Goal: Task Accomplishment & Management: Complete application form

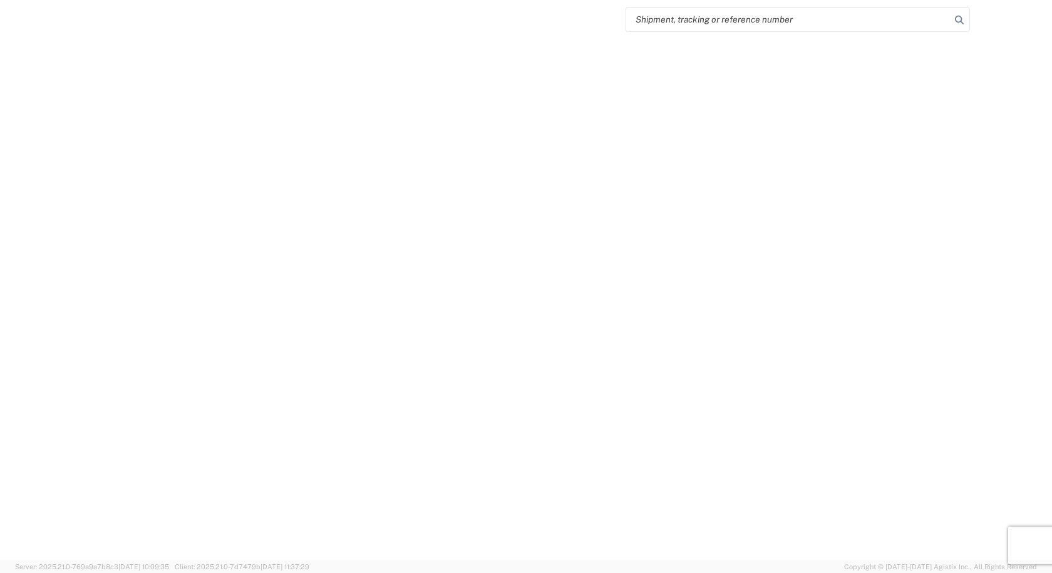
select select "FULL"
select select "LBS"
select select "IN"
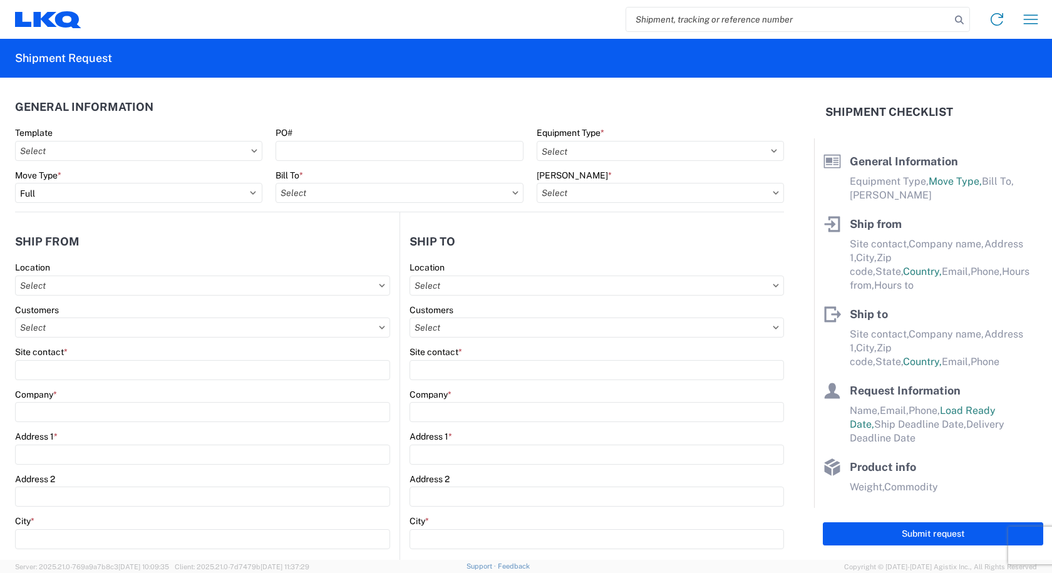
click at [133, 165] on agx-form-control-wrapper-v2 "Template" at bounding box center [139, 148] width 260 height 43
click at [126, 162] on agx-form-control-wrapper-v2 "Template" at bounding box center [139, 148] width 260 height 43
click at [116, 151] on input "text" at bounding box center [138, 151] width 247 height 20
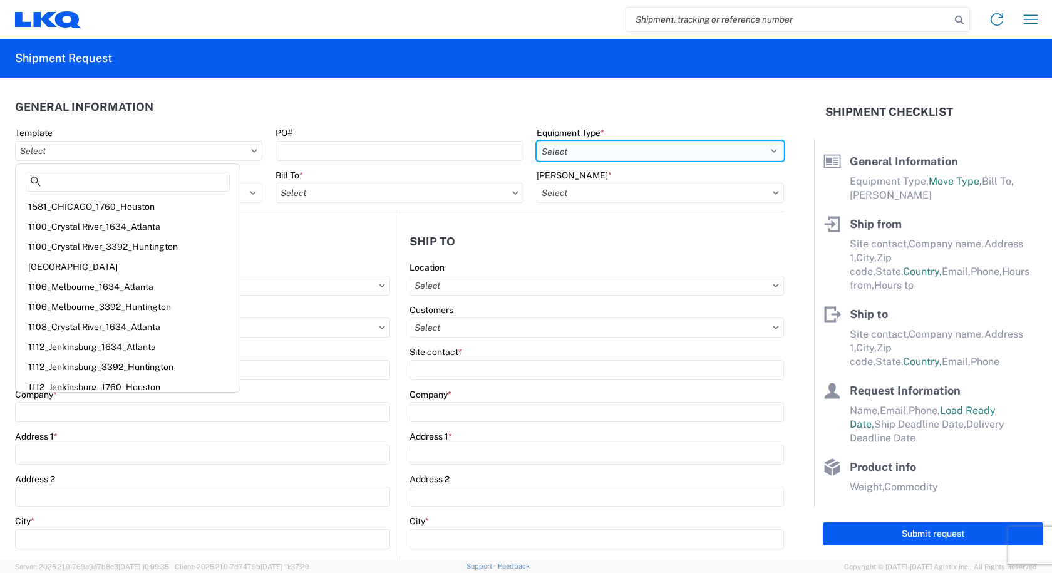
click at [548, 148] on select "Select 53’ Dry Van Flatbed Dropdeck (van) Lowboy (flatbed) Rail" at bounding box center [659, 151] width 247 height 20
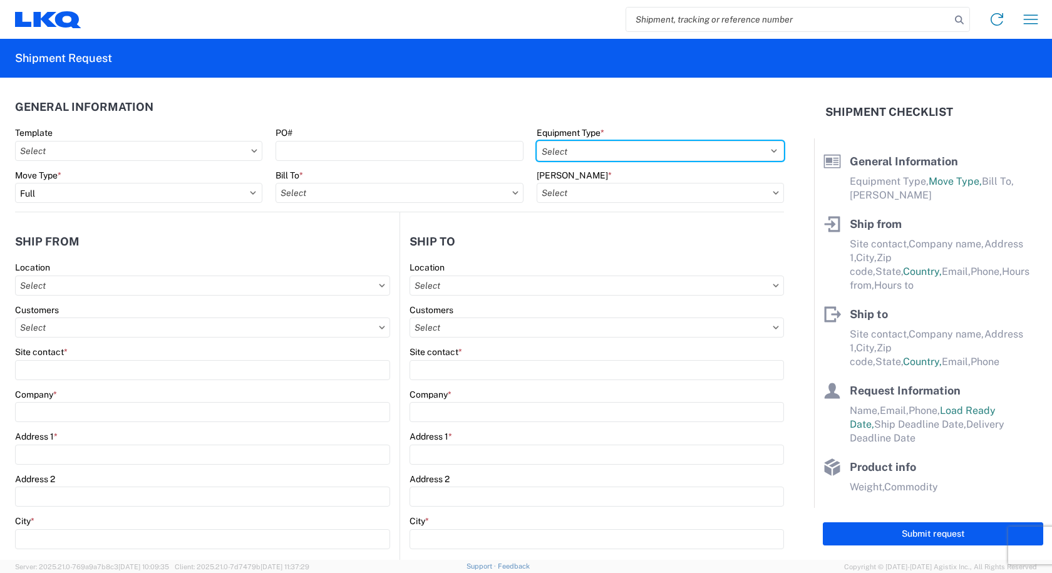
select select "FLBD"
click at [536, 141] on select "Select 53’ Dry Van Flatbed Dropdeck (van) Lowboy (flatbed) Rail" at bounding box center [659, 151] width 247 height 20
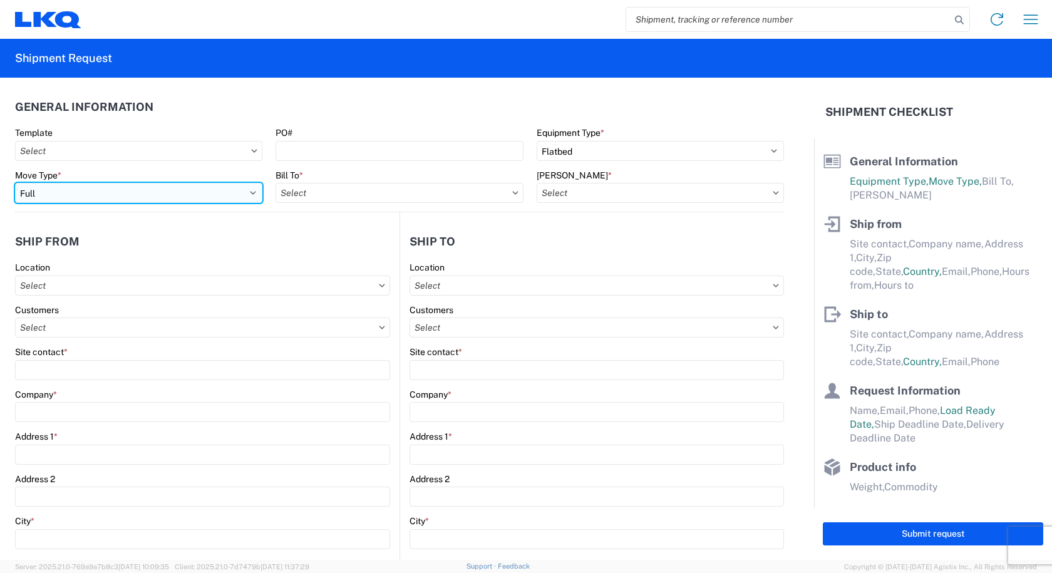
click at [145, 192] on select "Select Full Partial TL" at bounding box center [138, 193] width 247 height 20
select select "PARTIAL_TL"
click at [15, 183] on select "Select Full Partial TL" at bounding box center [138, 193] width 247 height 20
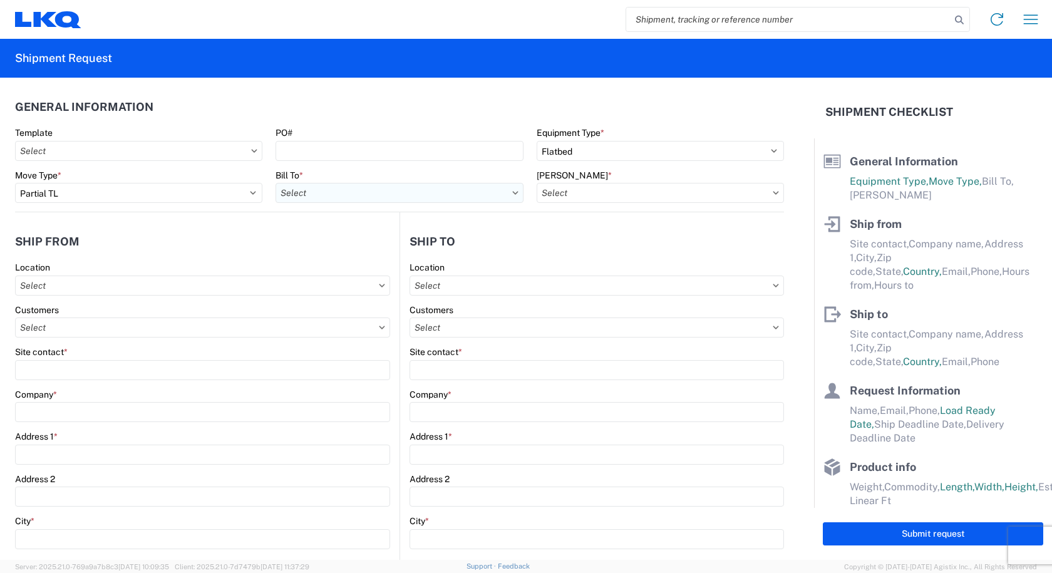
click at [362, 195] on input "text" at bounding box center [398, 193] width 247 height 20
type input "1811"
click at [362, 243] on div "1811 - LKQ Goodys - [GEOGRAPHIC_DATA]" at bounding box center [384, 249] width 219 height 20
type input "1811 - LKQ Goodys - [GEOGRAPHIC_DATA]"
click at [558, 193] on input "text" at bounding box center [659, 193] width 247 height 20
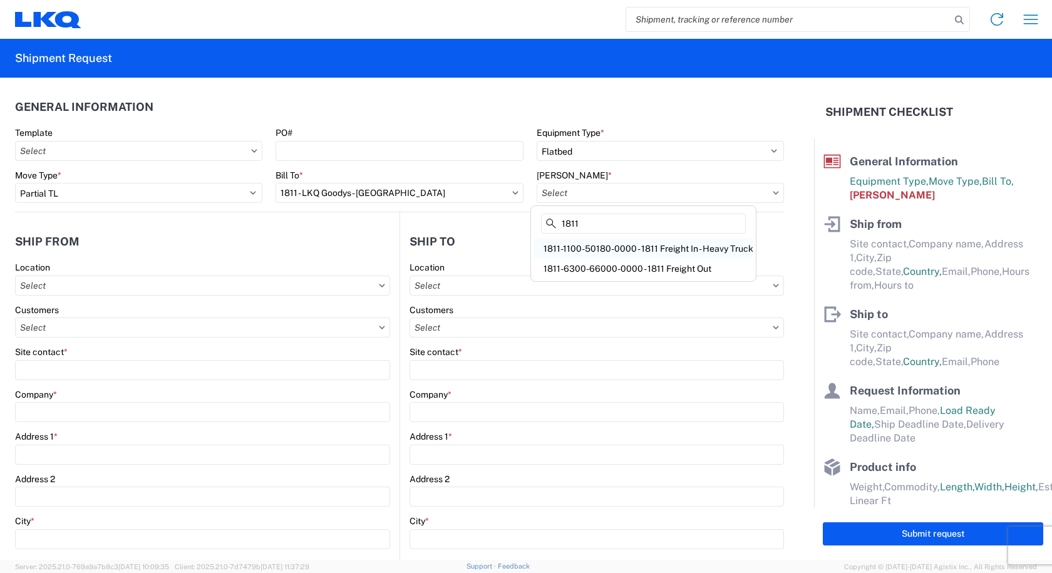
type input "1811"
click at [602, 249] on div "1811-1100-50180-0000 - 1811 Freight In - Heavy Truck" at bounding box center [643, 249] width 220 height 20
type input "1811-1100-50180-0000 - 1811 Freight In - Heavy Truck"
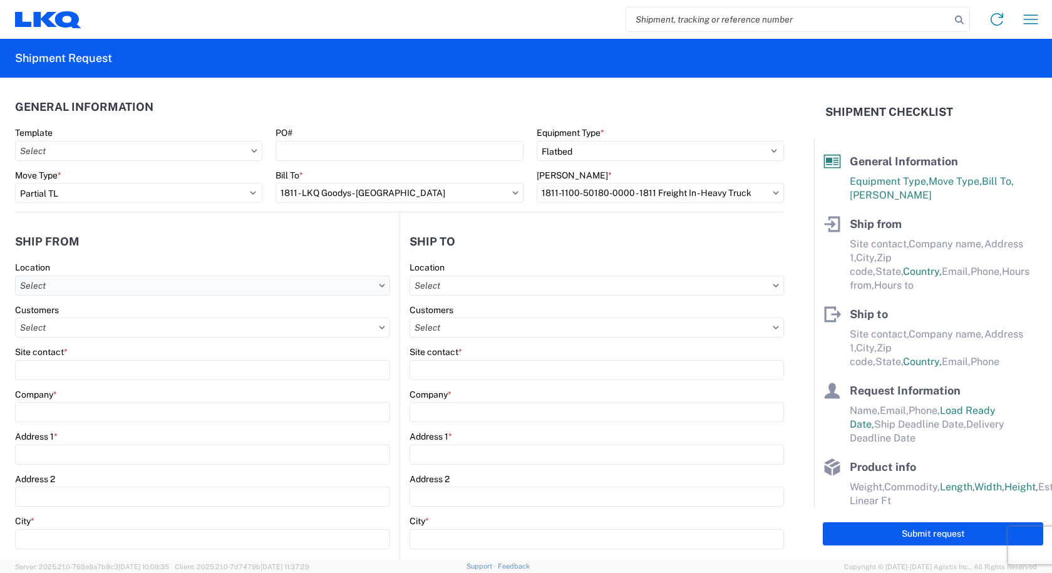
click at [131, 285] on input "text" at bounding box center [202, 285] width 375 height 20
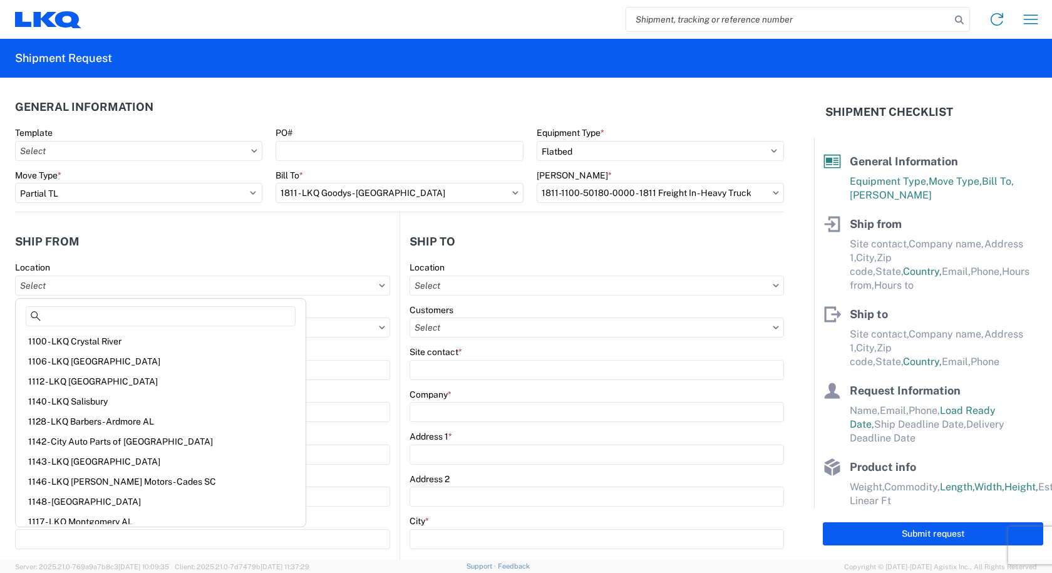
click at [221, 239] on header "Ship from" at bounding box center [207, 241] width 384 height 28
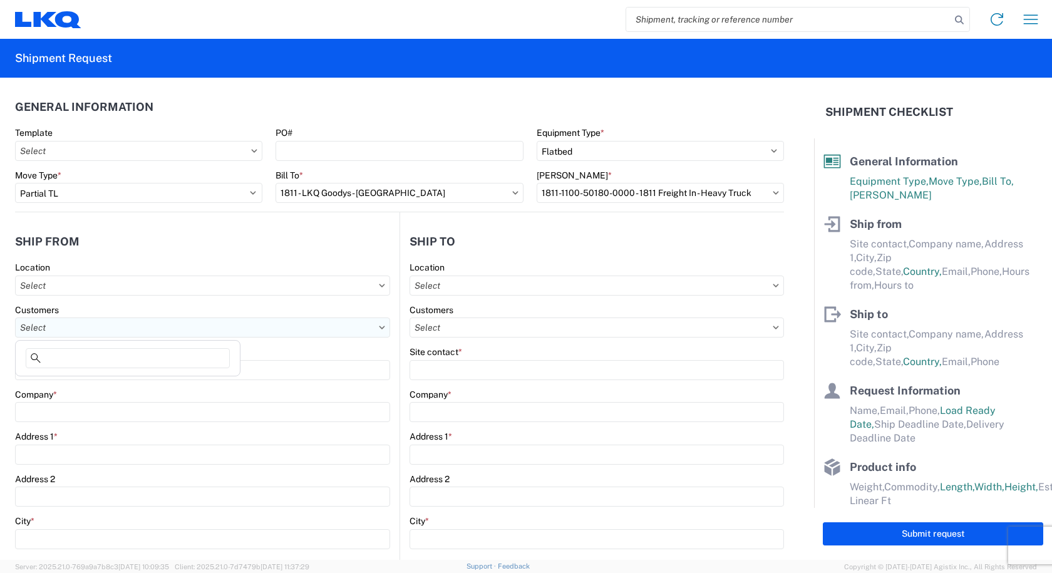
click at [160, 323] on input "text" at bounding box center [202, 327] width 375 height 20
click at [159, 322] on input "text" at bounding box center [202, 327] width 375 height 20
click at [163, 301] on agx-form-control-wrapper-v2 "Location" at bounding box center [202, 283] width 375 height 43
click at [120, 330] on input "text" at bounding box center [202, 327] width 375 height 20
type input "WILDCAT AUTO"
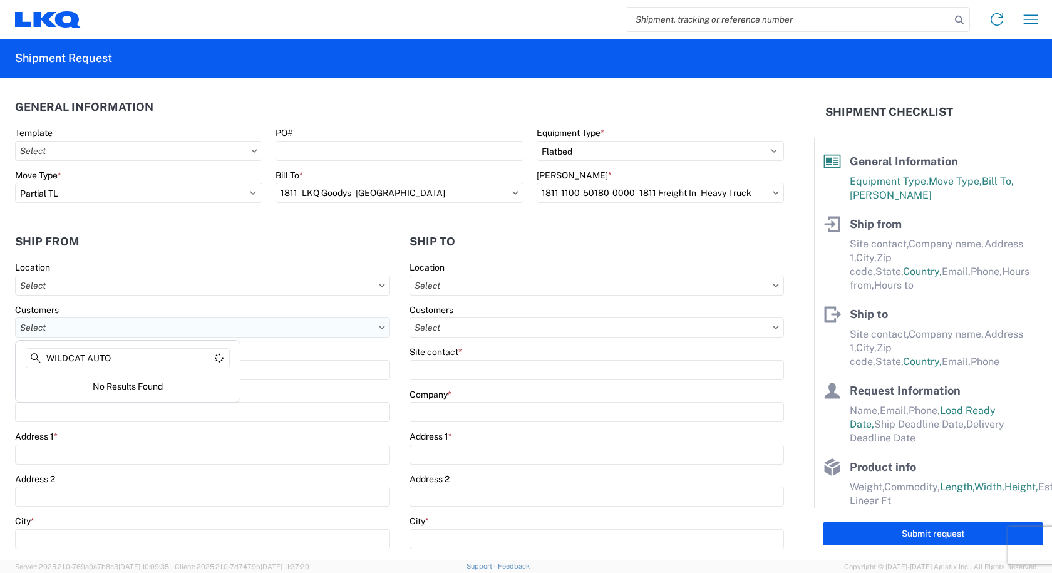
scroll to position [51, 0]
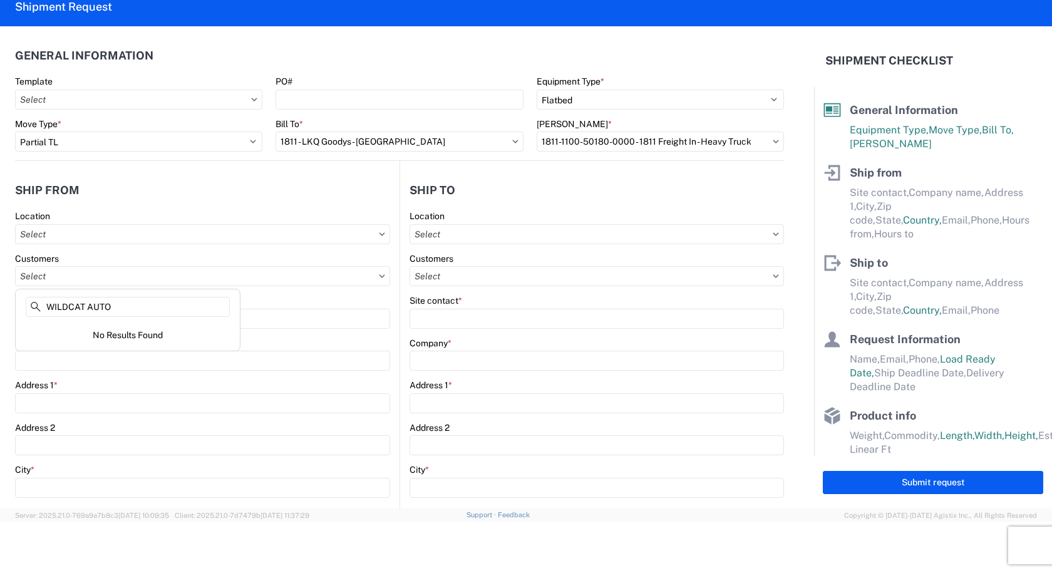
click at [282, 335] on agx-form-control-wrapper-v2 "Site contact *" at bounding box center [202, 316] width 375 height 43
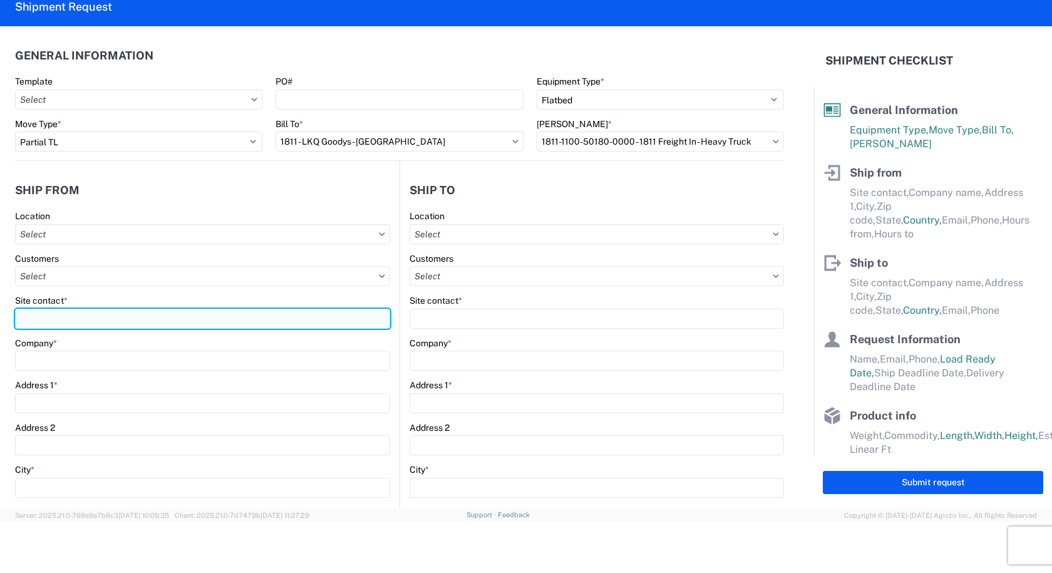
click at [217, 313] on input "Site contact *" at bounding box center [202, 319] width 375 height 20
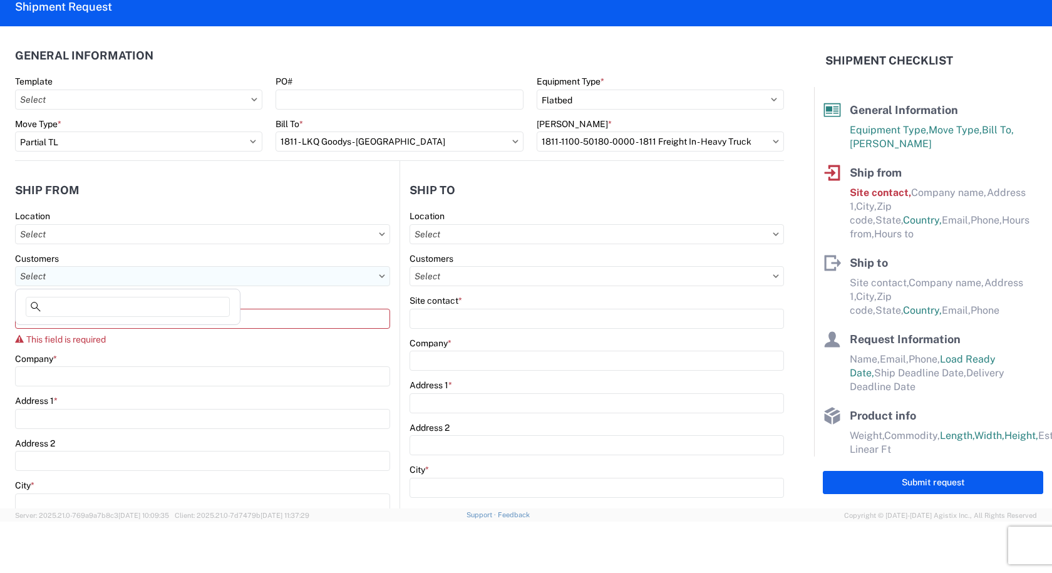
click at [141, 267] on input "text" at bounding box center [202, 276] width 375 height 20
type input "W"
click at [138, 267] on input "text" at bounding box center [202, 276] width 375 height 20
click at [356, 304] on div "Site contact *" at bounding box center [202, 300] width 375 height 11
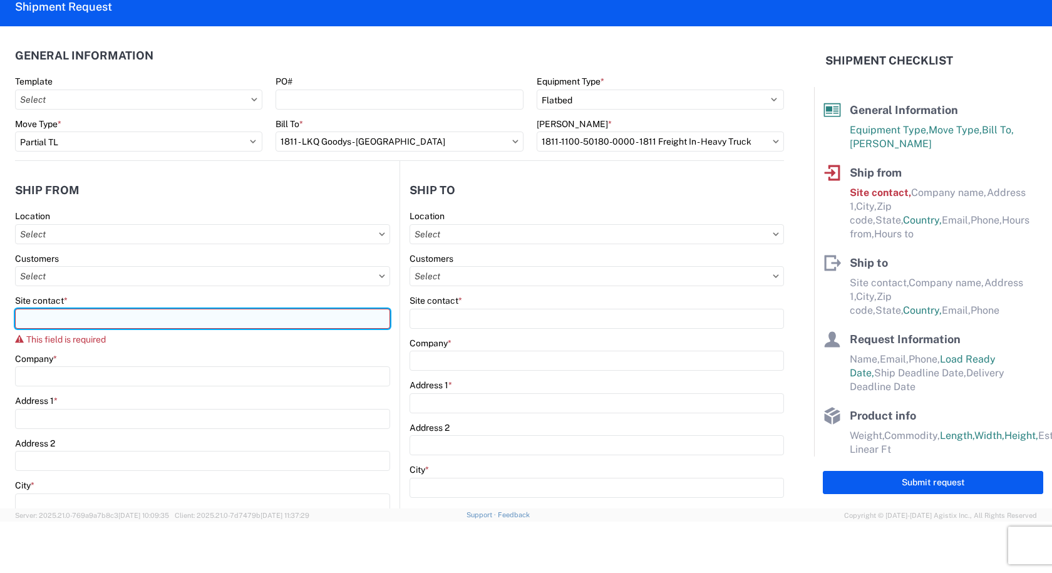
click at [68, 324] on input "Site contact *" at bounding box center [202, 319] width 375 height 20
type input "[PERSON_NAME]"
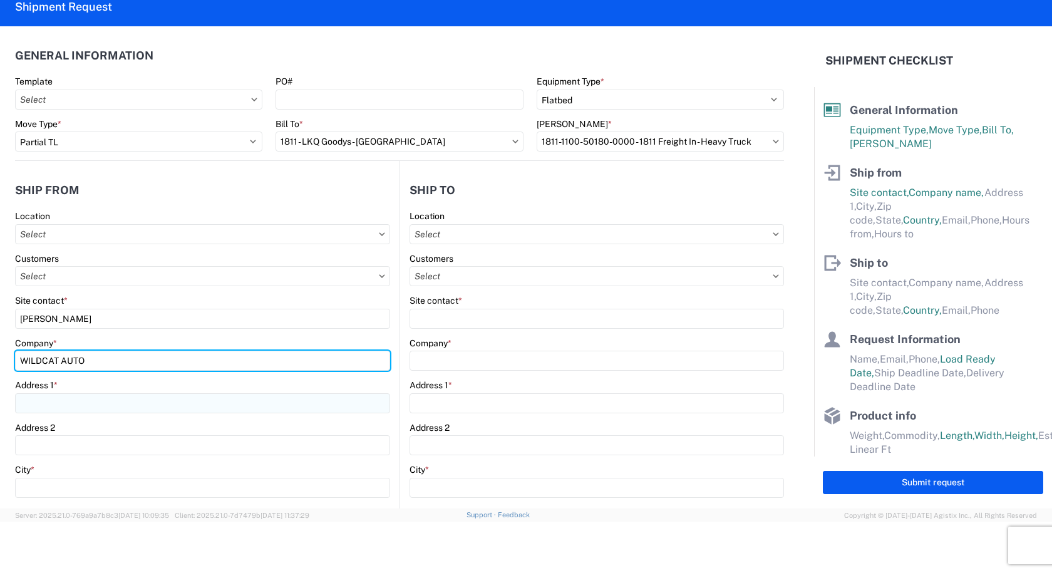
type input "WILDCAT AUTO"
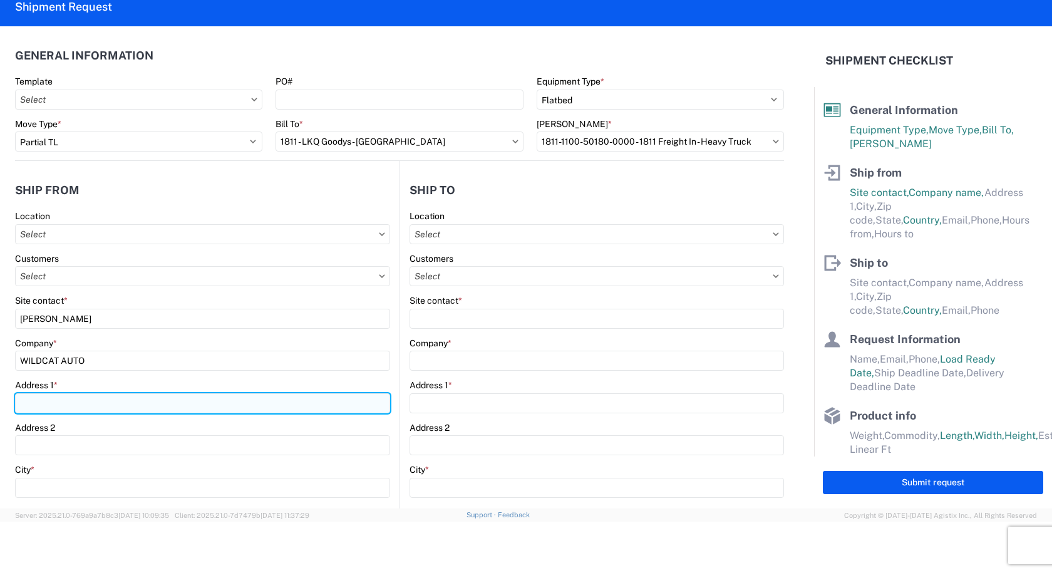
click at [109, 396] on input "Address 1 *" at bounding box center [202, 403] width 375 height 20
click at [153, 401] on input "[STREET_ADDRESS]" at bounding box center [202, 403] width 375 height 20
type input "[STREET_ADDRESS]"
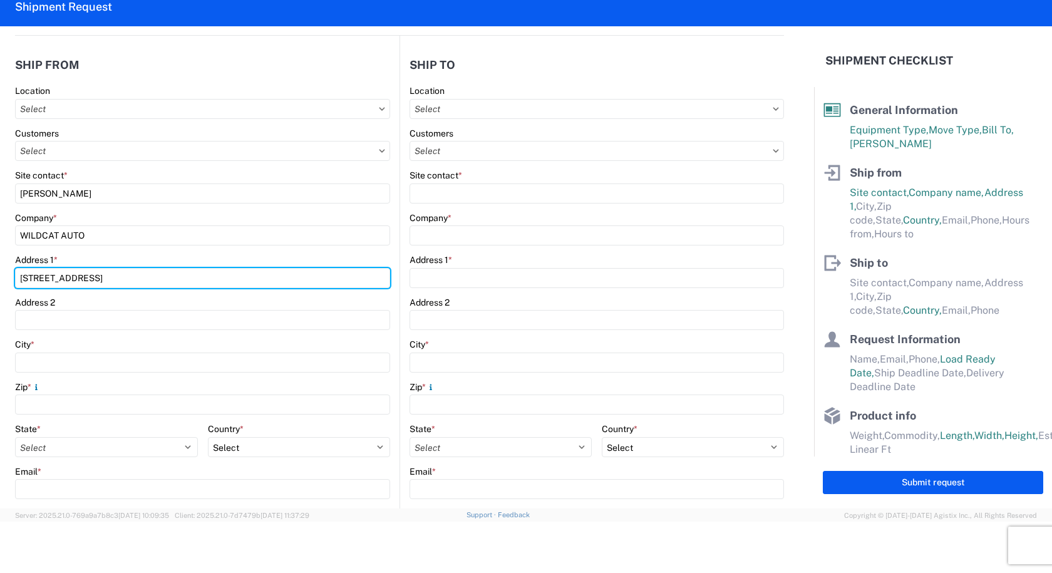
scroll to position [188, 0]
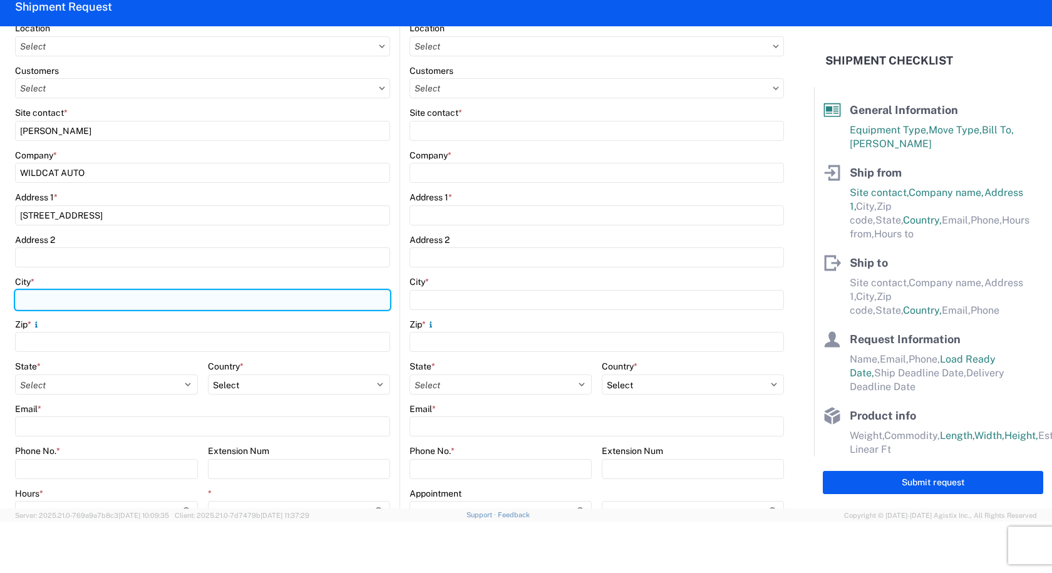
click at [68, 292] on input "City *" at bounding box center [202, 300] width 375 height 20
type input "[PERSON_NAME]"
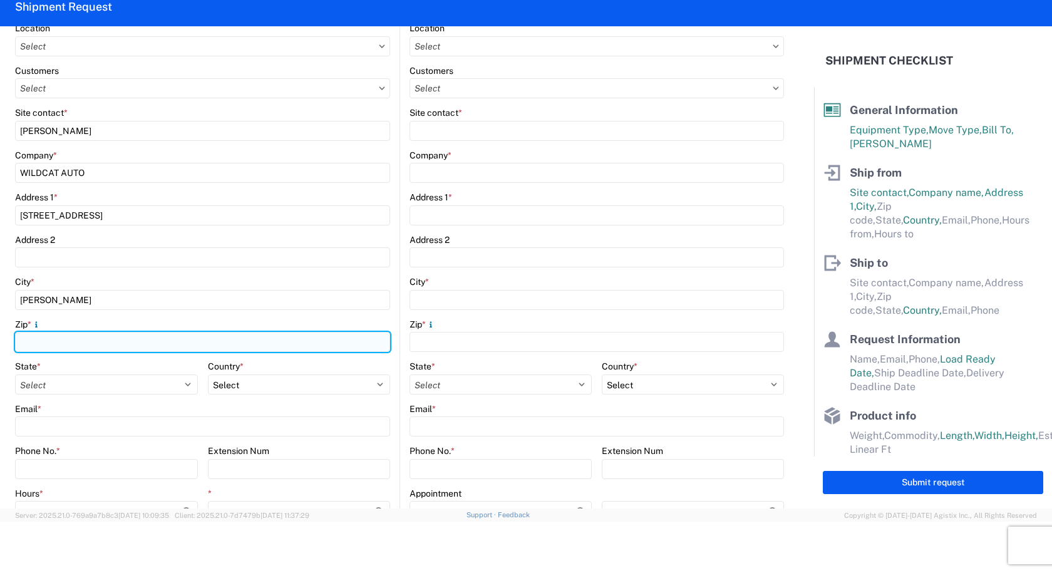
paste input "48422"
type input "48422"
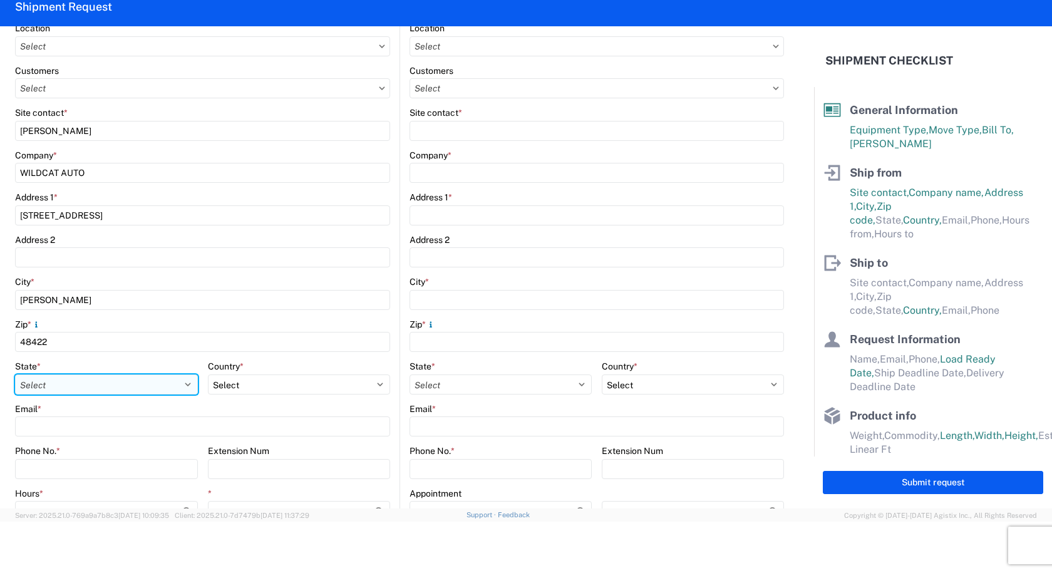
click at [96, 388] on select "Select [US_STATE] [US_STATE] [US_STATE] [US_STATE] Armed Forces Americas Armed …" at bounding box center [106, 384] width 183 height 20
select select "MI"
click at [15, 374] on select "Select [US_STATE] [US_STATE] [US_STATE] [US_STATE] Armed Forces Americas Armed …" at bounding box center [106, 384] width 183 height 20
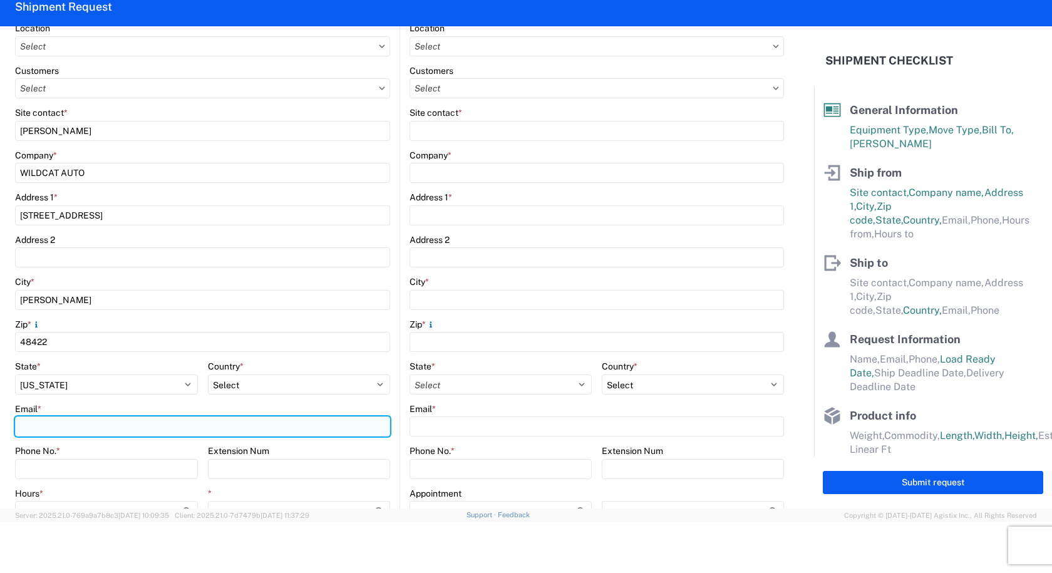
click at [53, 427] on input "Email *" at bounding box center [202, 426] width 375 height 20
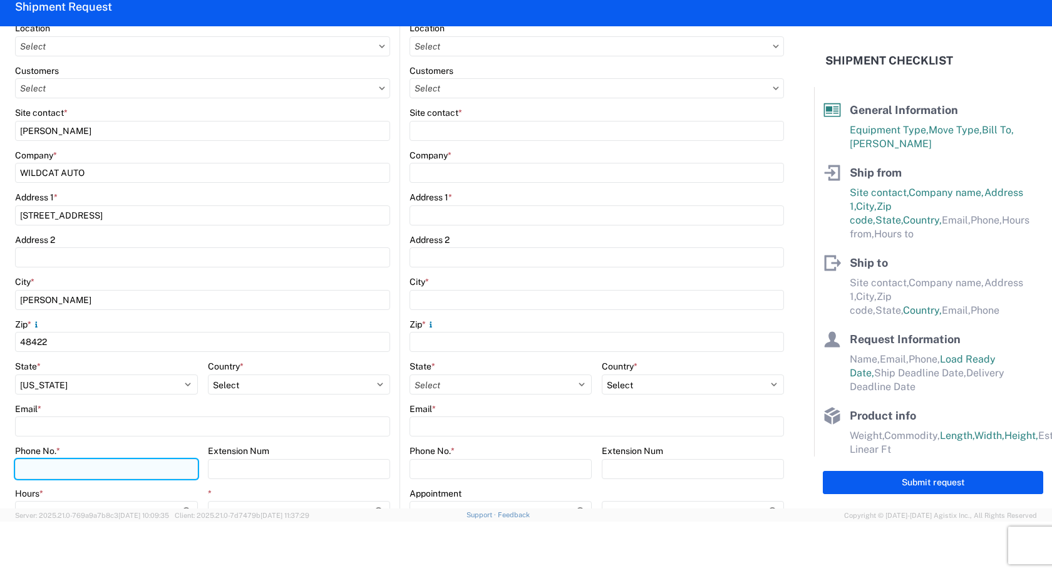
click at [81, 468] on div "Phone No. *" at bounding box center [106, 462] width 183 height 34
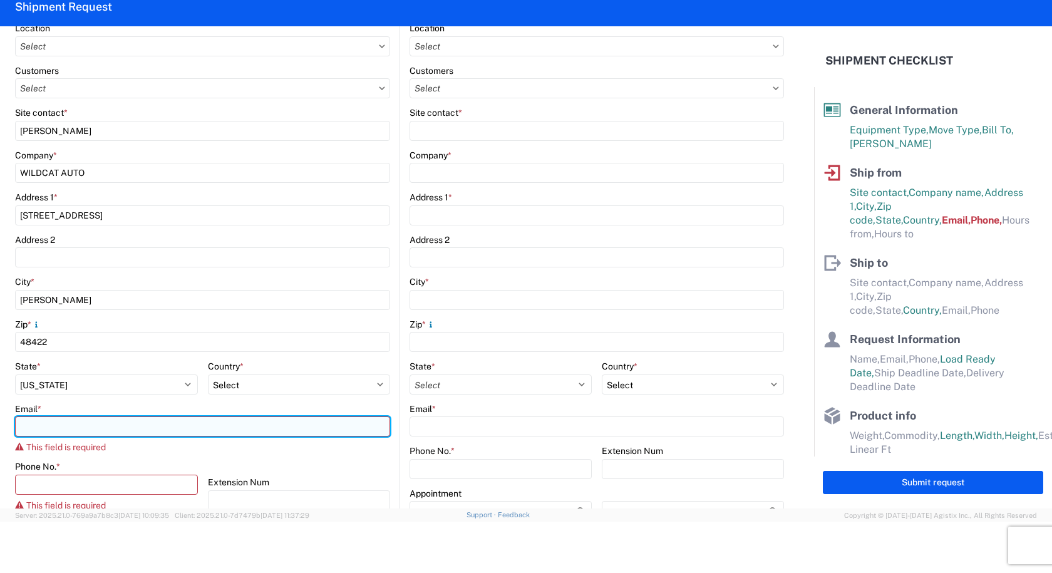
click at [78, 431] on input "Email *" at bounding box center [202, 426] width 375 height 20
type input "T"
paste input "[EMAIL_ADDRESS][DOMAIN_NAME]"
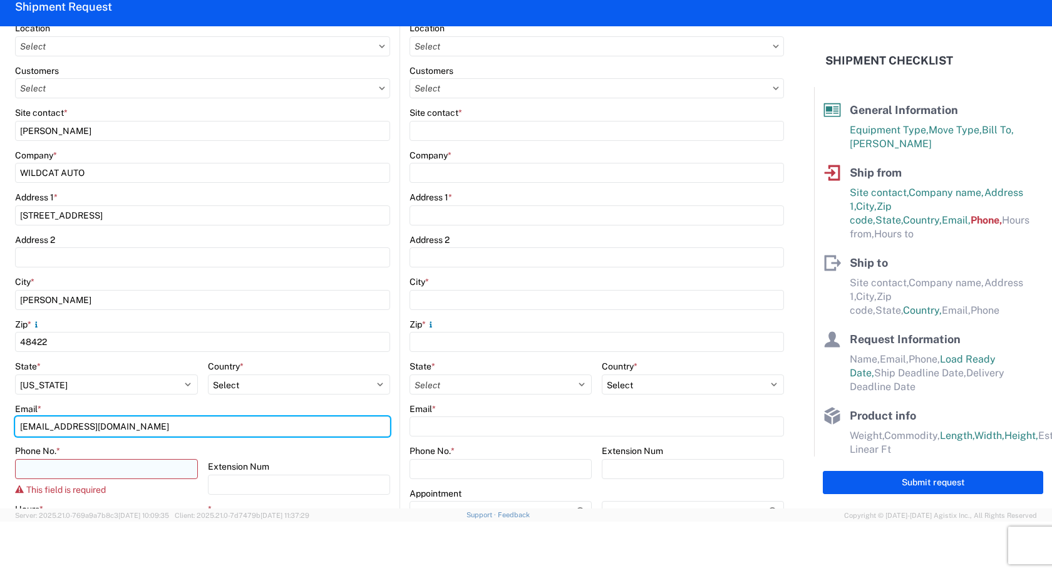
type input "[EMAIL_ADDRESS][DOMAIN_NAME]"
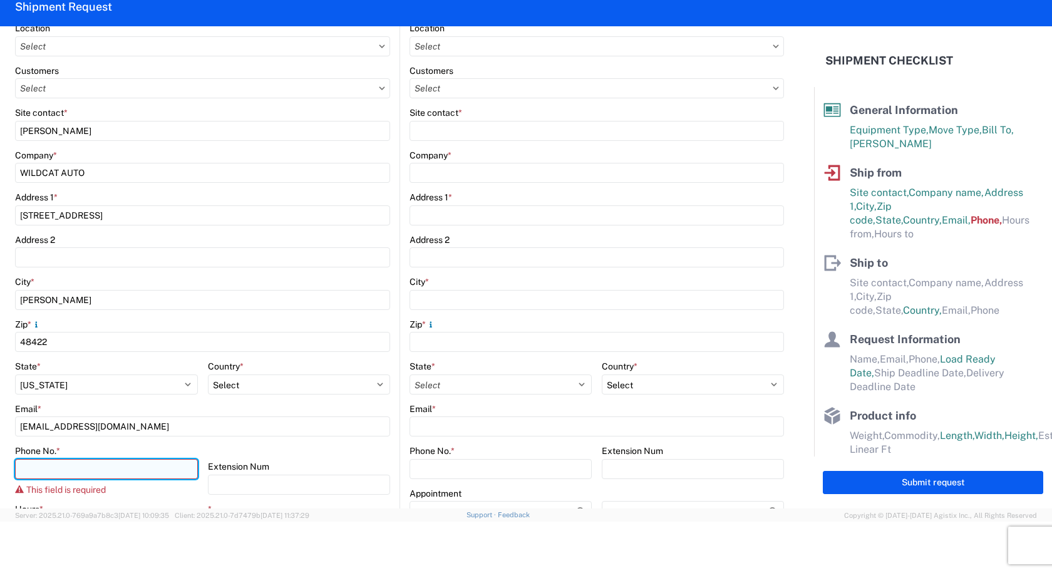
click at [93, 468] on input "Phone No. *" at bounding box center [106, 469] width 183 height 20
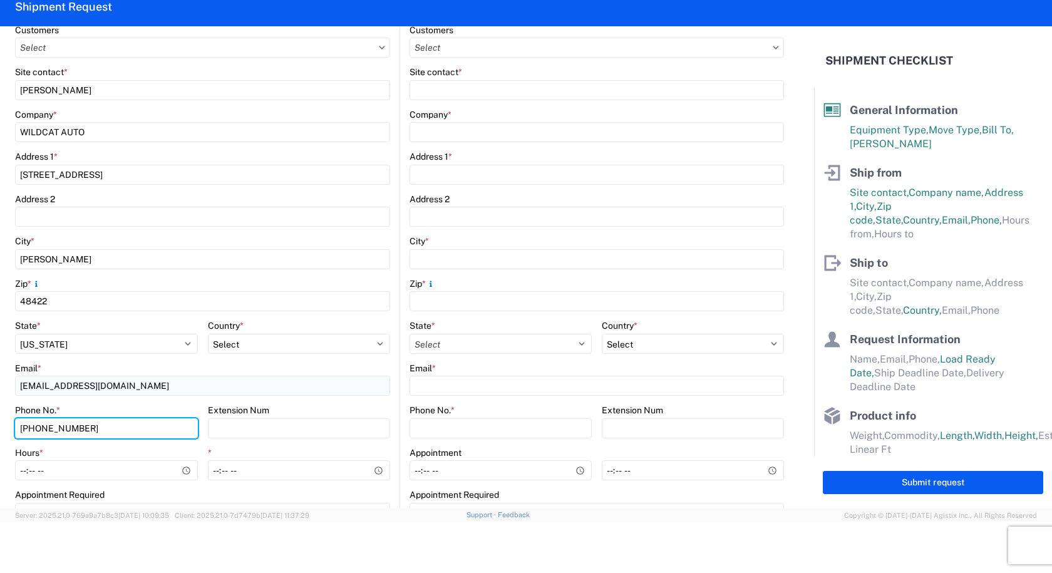
scroll to position [250, 0]
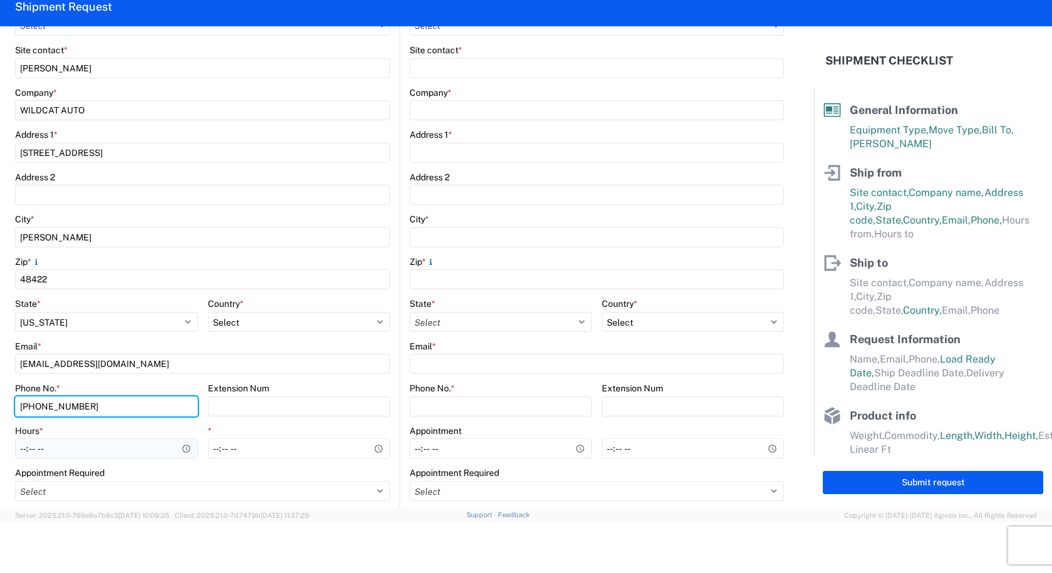
type input "[PHONE_NUMBER]"
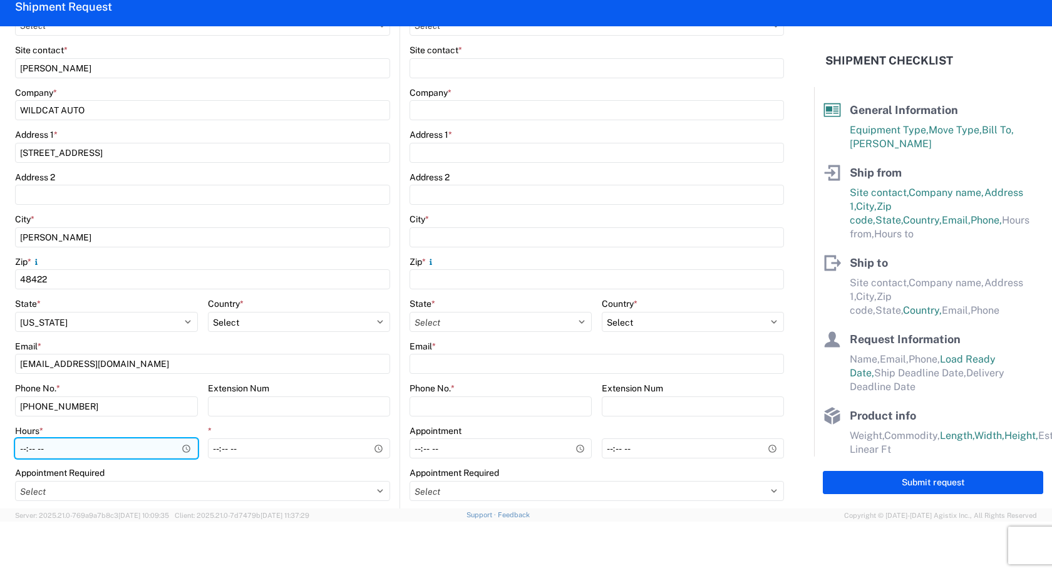
click at [76, 449] on input "Hours *" at bounding box center [106, 448] width 183 height 20
click at [185, 451] on input "Hours *" at bounding box center [106, 448] width 183 height 20
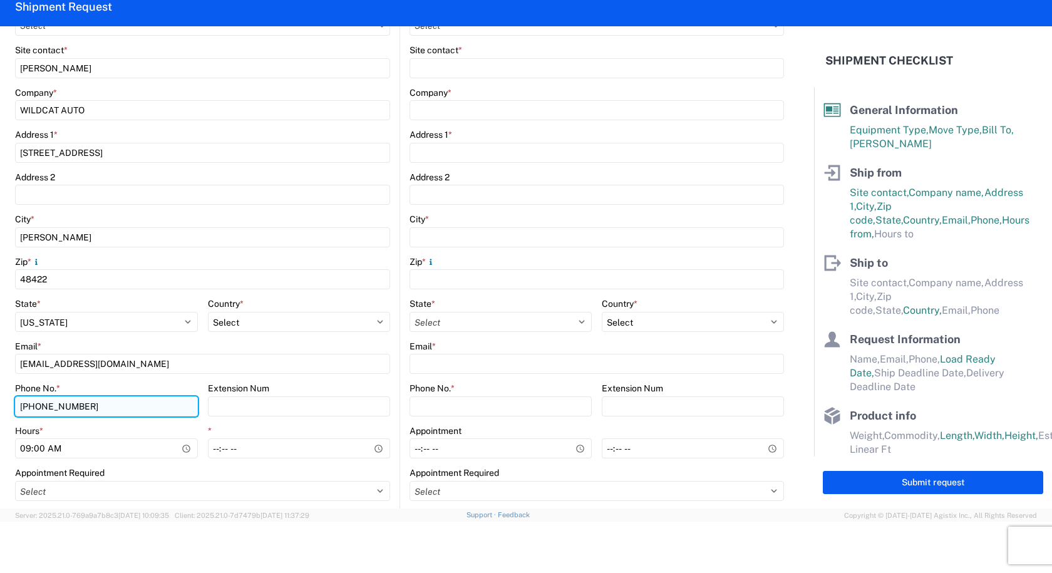
type input "09:00"
click at [143, 414] on input "[PHONE_NUMBER]" at bounding box center [106, 406] width 183 height 20
click at [326, 468] on div "Appointment Required" at bounding box center [202, 472] width 375 height 11
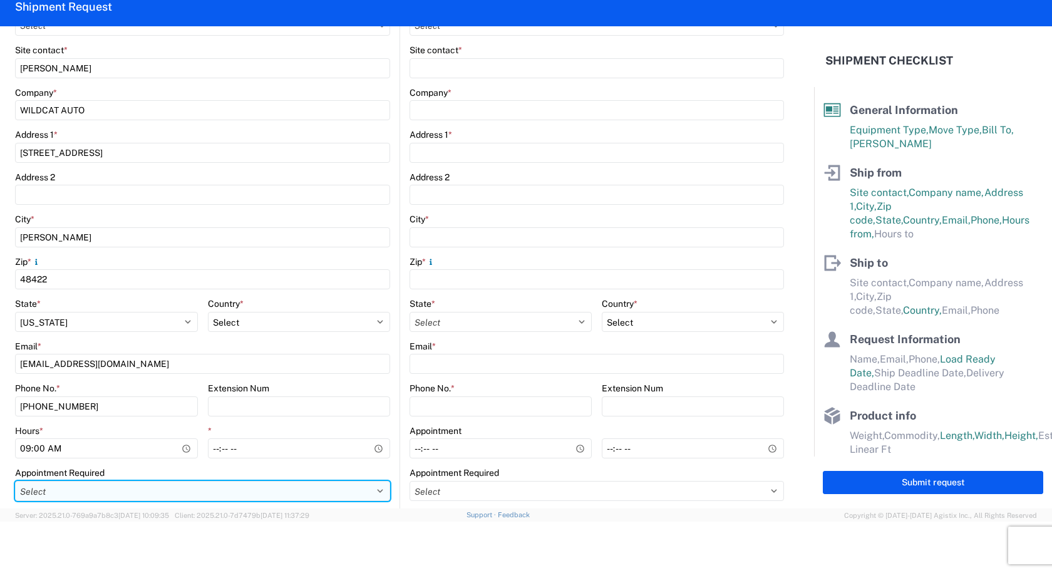
click at [285, 486] on select "Select Appt Required Appt Not Required Appt - First available" at bounding box center [202, 491] width 375 height 20
select select "apptRequired"
click at [15, 481] on select "Select Appt Required Appt Not Required Appt - First available" at bounding box center [202, 491] width 375 height 20
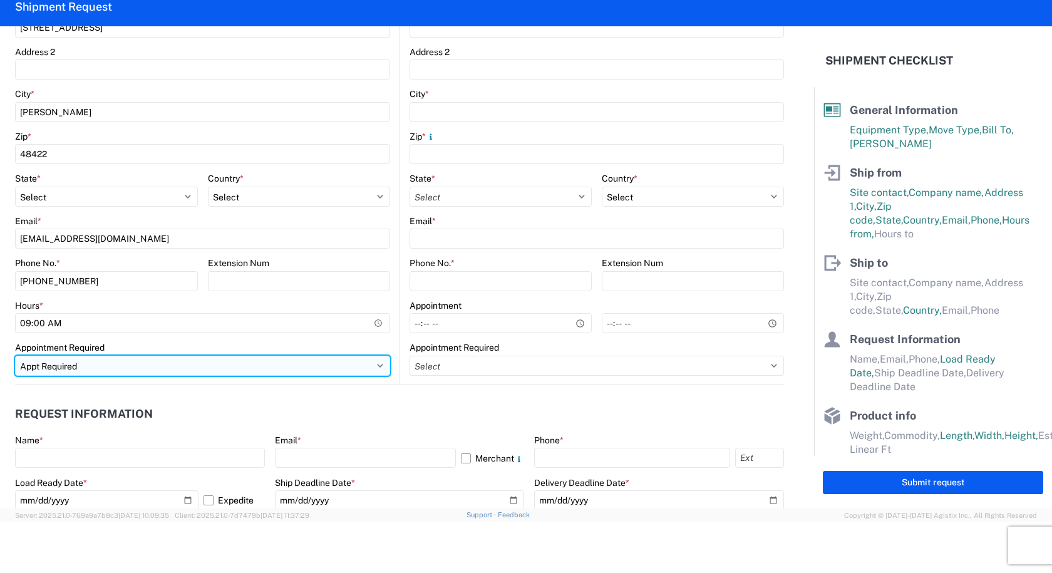
scroll to position [0, 0]
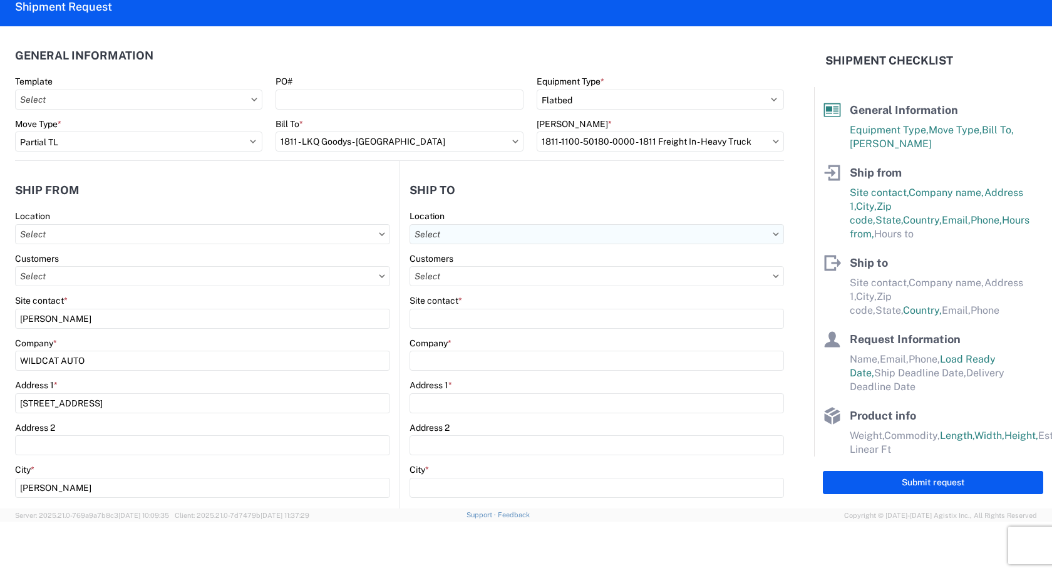
click at [468, 242] on input "text" at bounding box center [596, 234] width 374 height 20
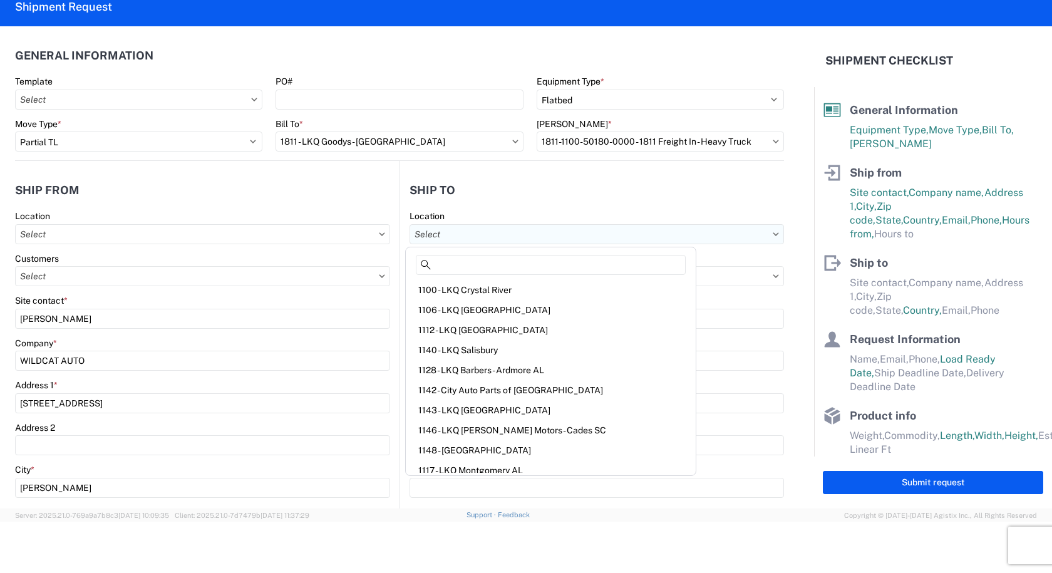
type input "L"
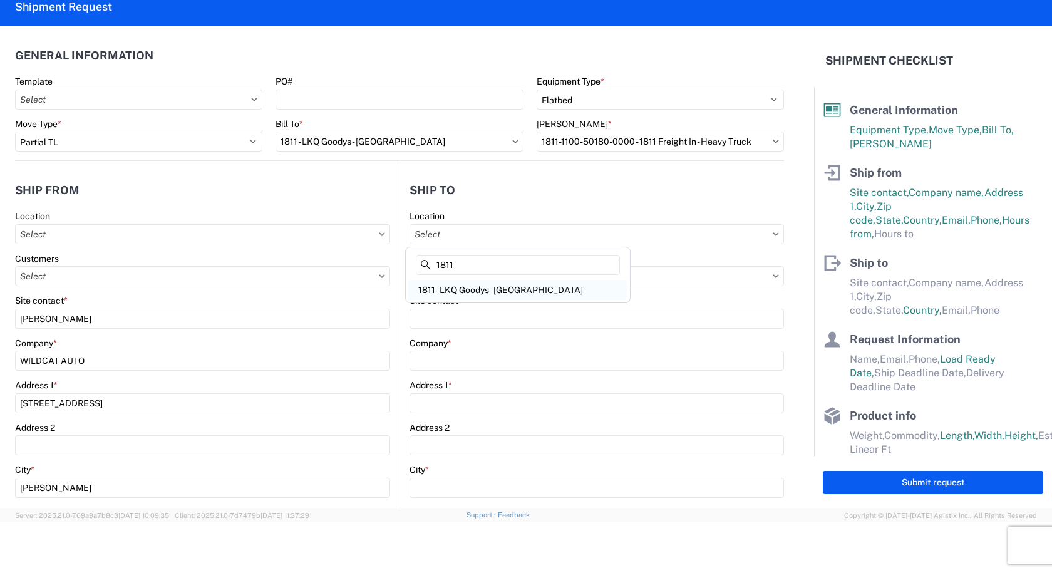
type input "1811"
click at [496, 290] on div "1811 - LKQ Goodys - [GEOGRAPHIC_DATA]" at bounding box center [517, 290] width 219 height 20
type input "1811 - LKQ Goodys - [GEOGRAPHIC_DATA]"
type input "LKQ Corporation"
type input "[STREET_ADDRESS][PERSON_NAME]"
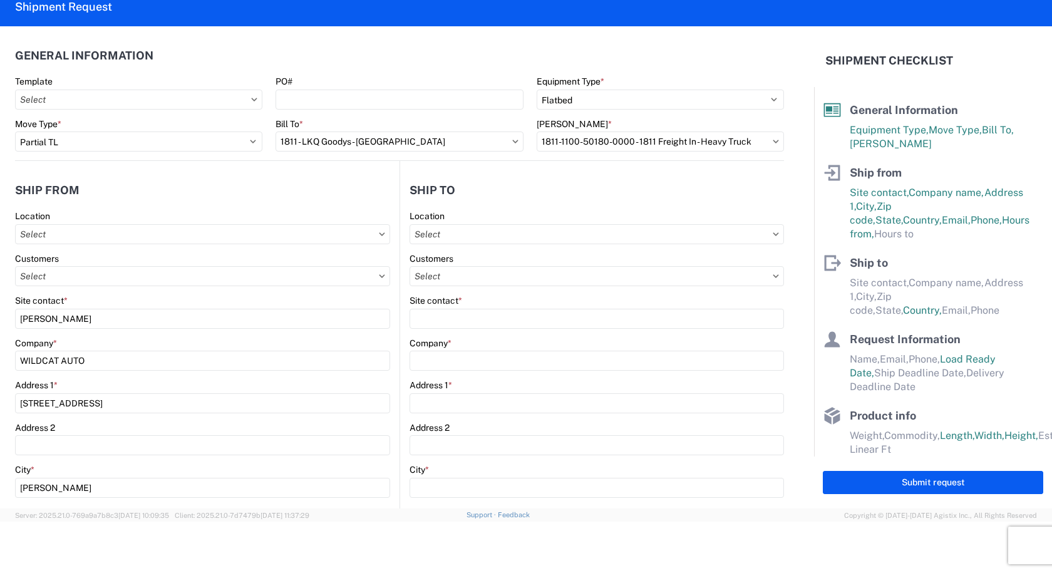
type input "[GEOGRAPHIC_DATA]"
type input "43612"
select select "US"
type input "08:00"
type input "16:30"
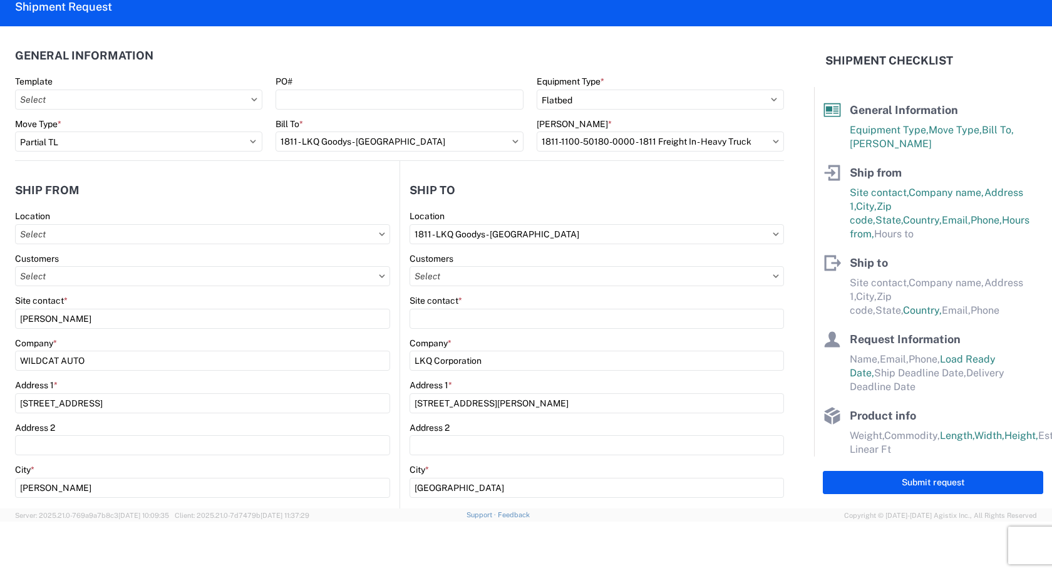
select select
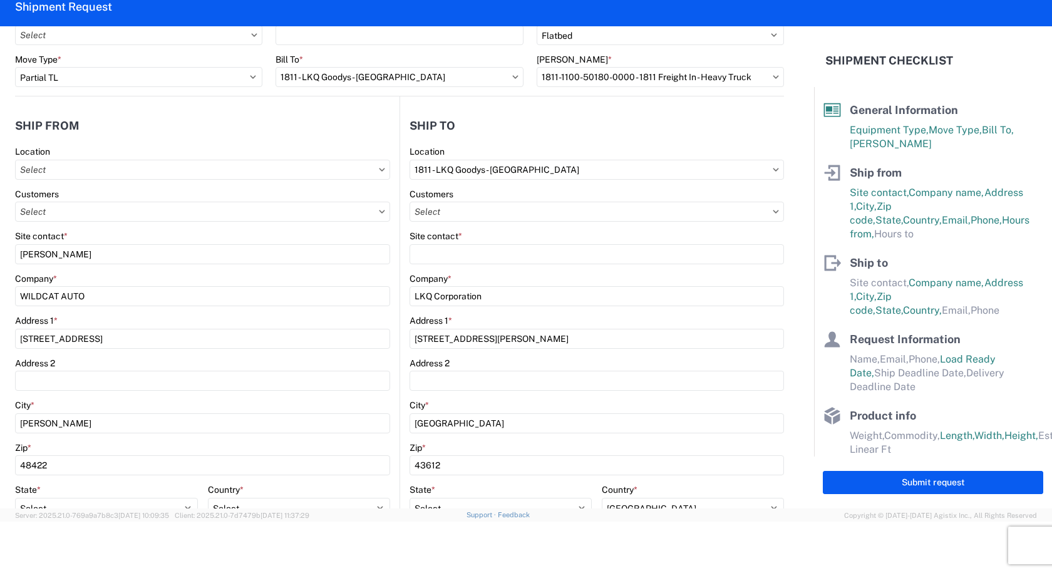
scroll to position [125, 0]
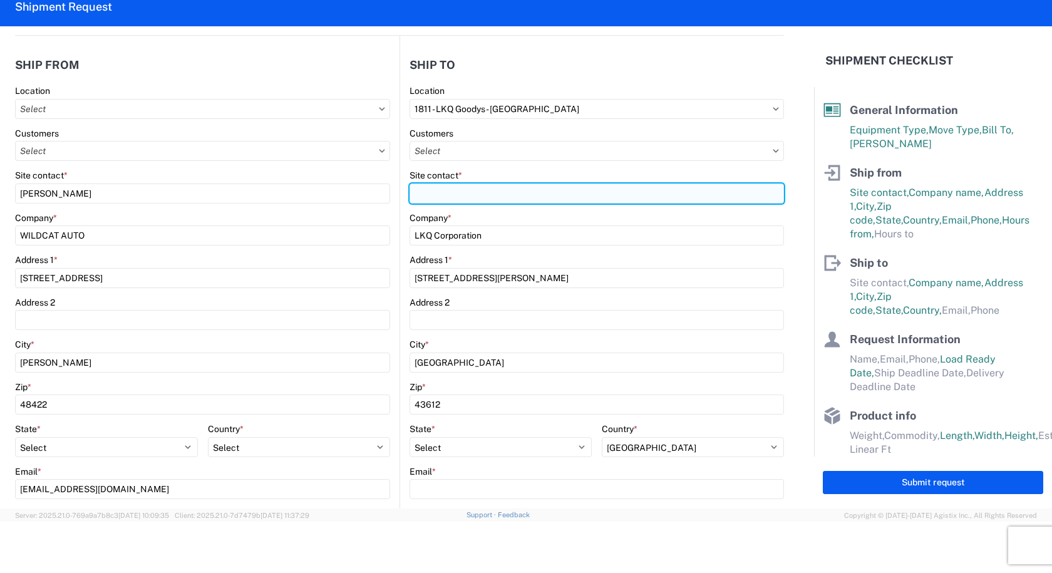
click at [460, 199] on input "Site contact *" at bounding box center [596, 193] width 374 height 20
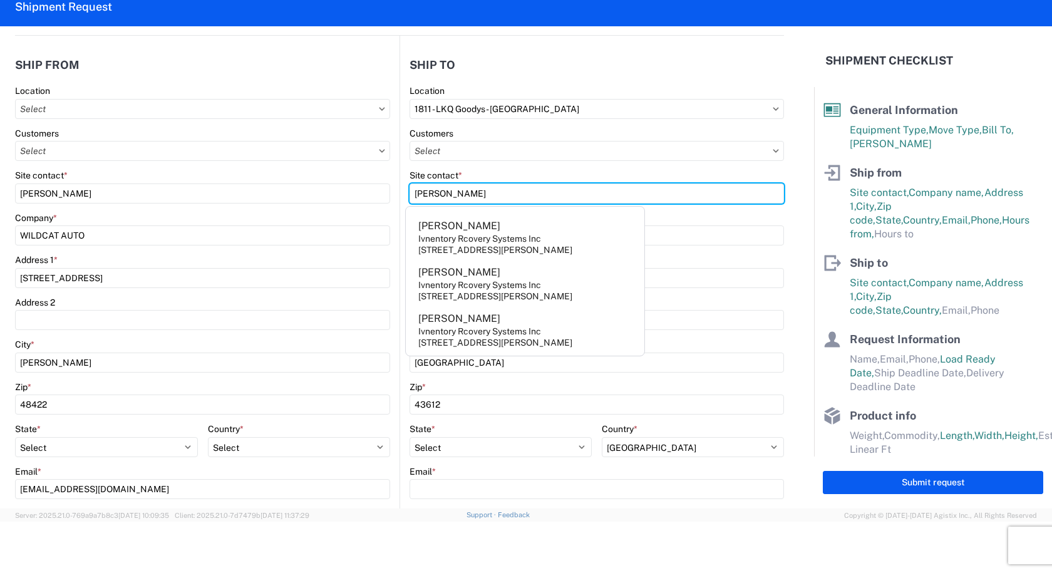
type input "[PERSON_NAME]"
click at [690, 337] on agx-form-control-wrapper-v2 "Address 2" at bounding box center [596, 318] width 374 height 43
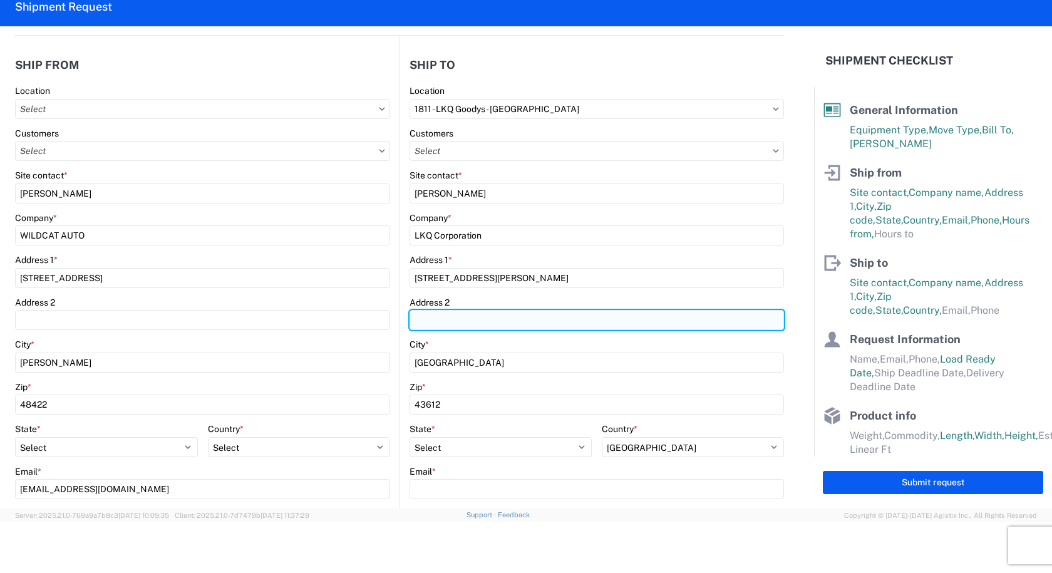
click at [503, 321] on input "Address 2" at bounding box center [596, 320] width 374 height 20
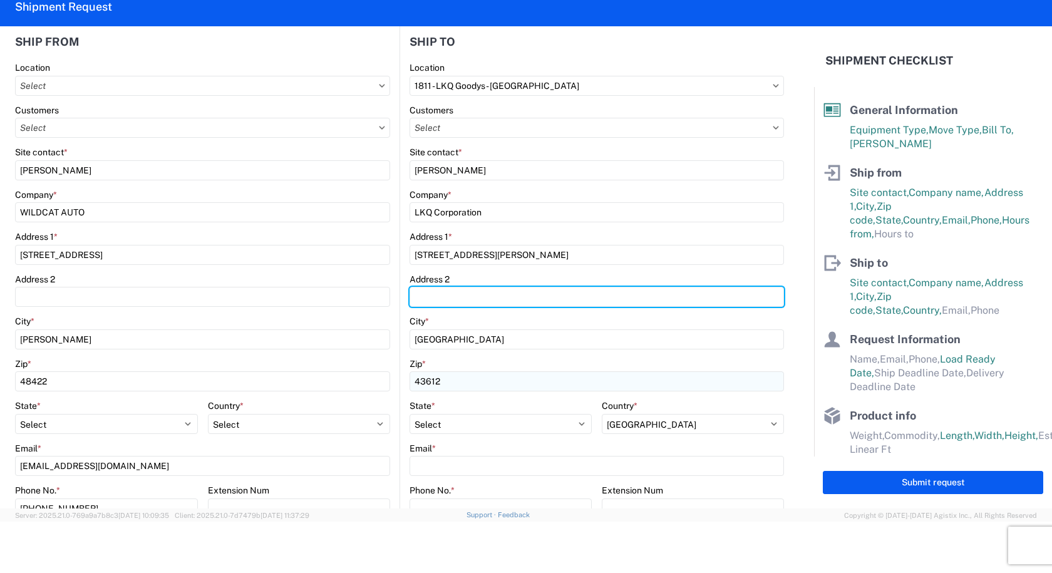
scroll to position [188, 0]
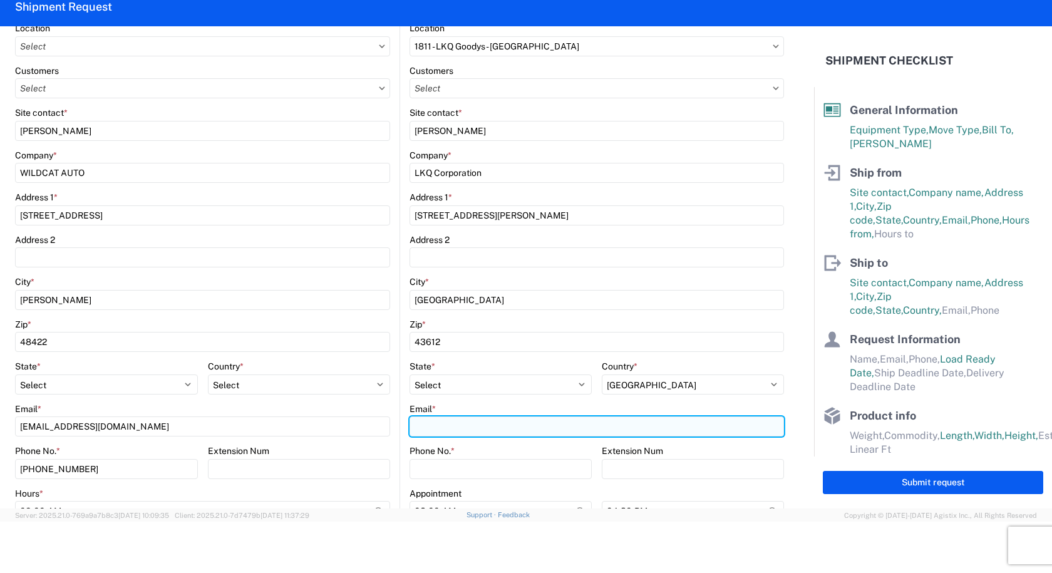
click at [478, 428] on input "Email *" at bounding box center [596, 426] width 374 height 20
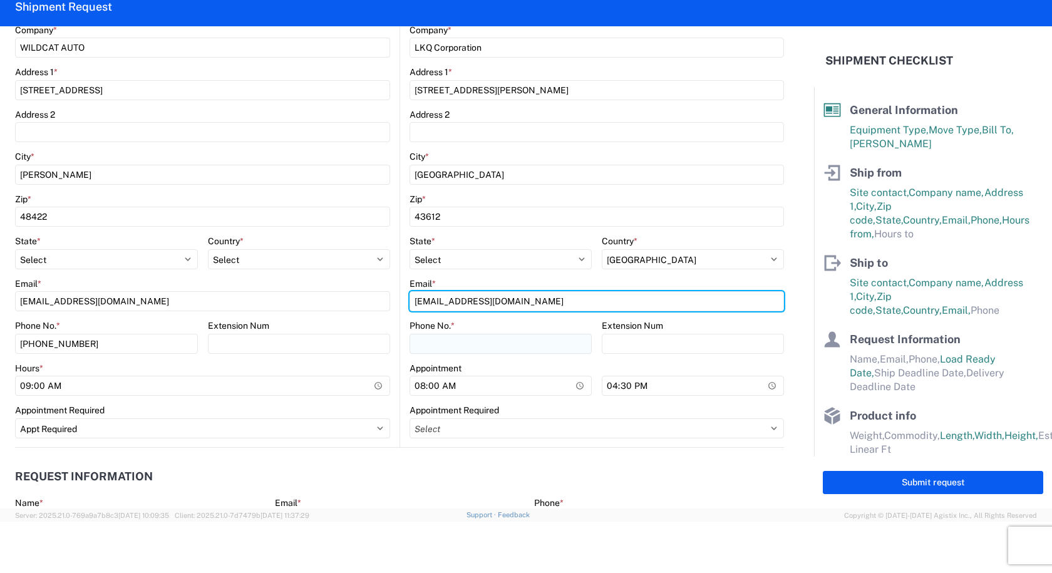
type input "[EMAIL_ADDRESS][DOMAIN_NAME]"
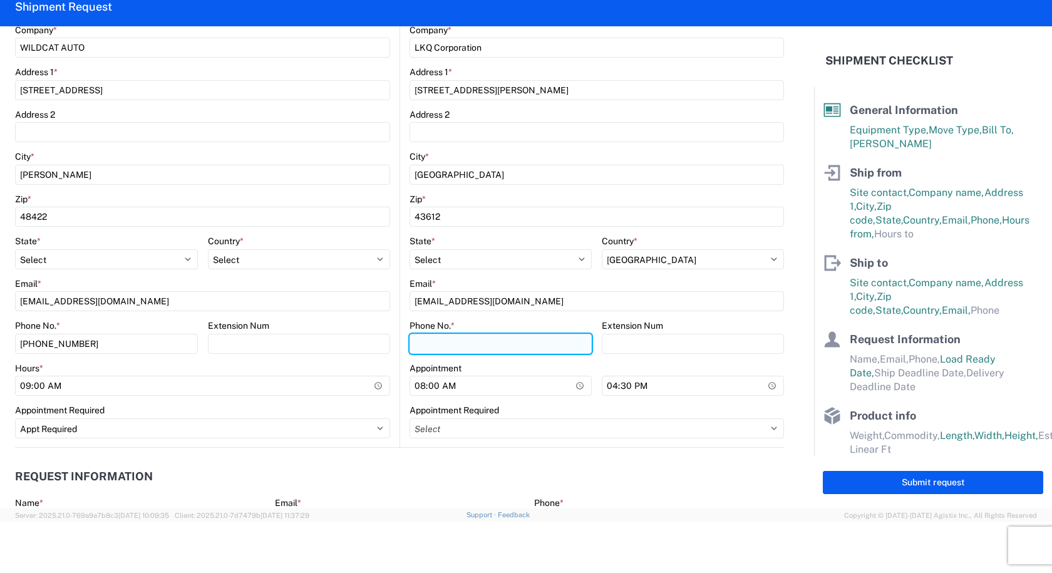
click at [434, 348] on input "Phone No. *" at bounding box center [500, 344] width 182 height 20
type input "[PHONE_NUMBER]"
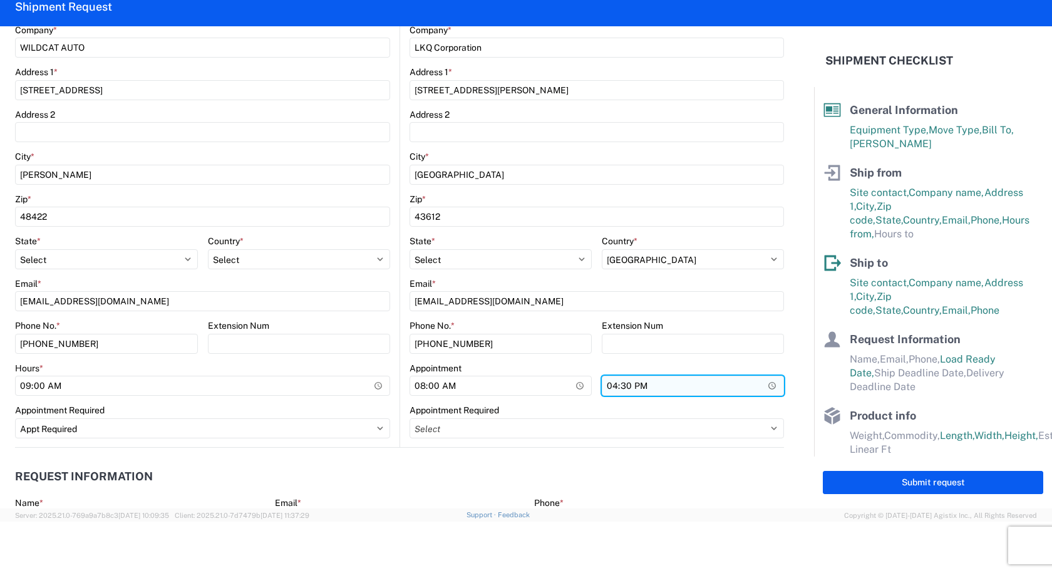
click at [757, 391] on input "16:30" at bounding box center [693, 386] width 182 height 20
type input "15:30"
click at [520, 456] on agx-request-info "Request Information Name * Email * Merchant Phone * Load Ready Date * [DATE] Ex…" at bounding box center [399, 515] width 769 height 135
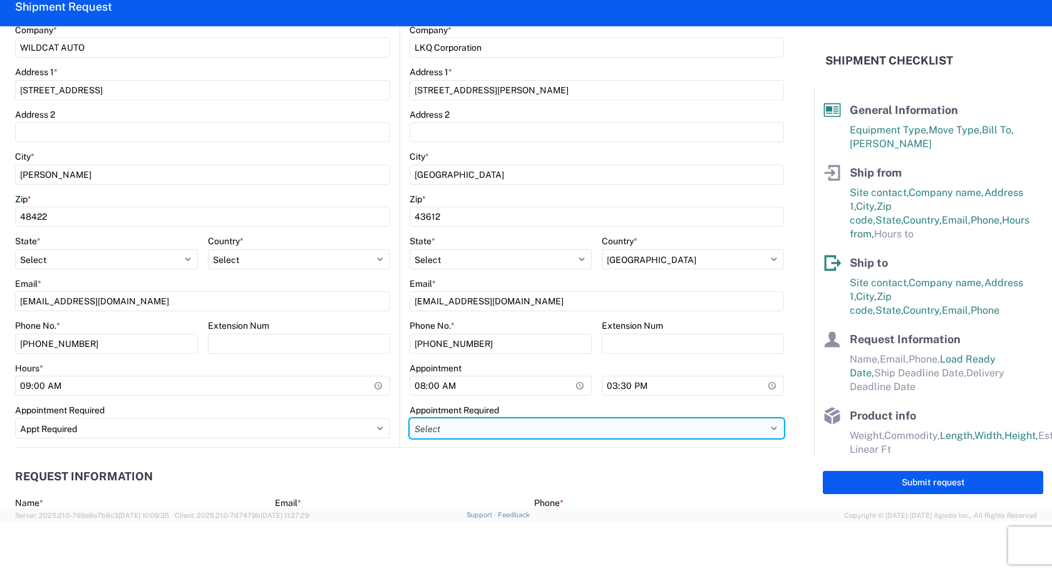
click at [512, 424] on select "Select Appt Required Appt Not Required Appt - First available" at bounding box center [596, 428] width 374 height 20
click at [514, 429] on select "Select Appt Required Appt Not Required Appt - First available" at bounding box center [596, 428] width 374 height 20
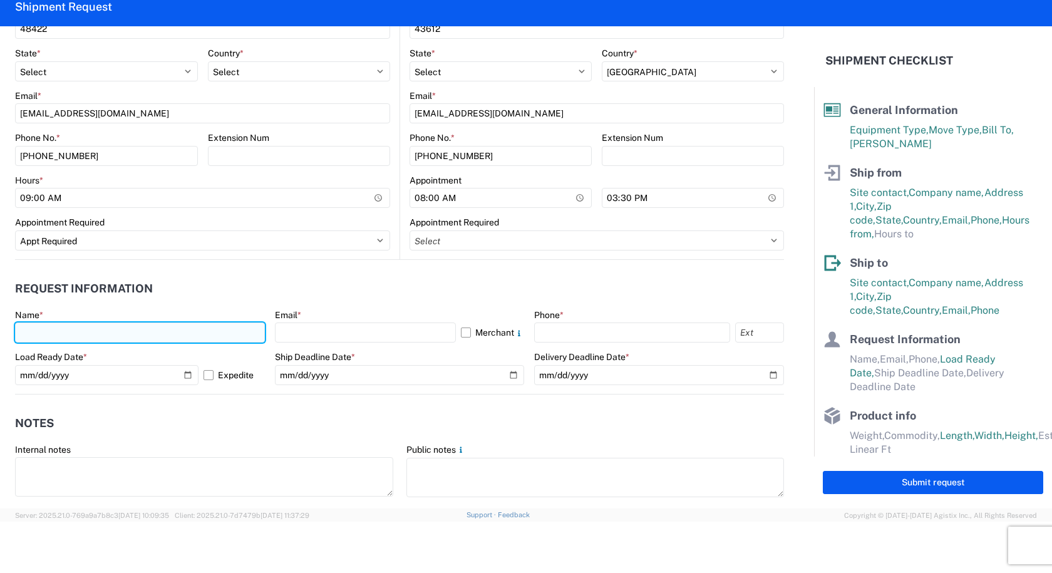
click at [151, 341] on input "text" at bounding box center [140, 332] width 250 height 20
type input "[PERSON_NAME]"
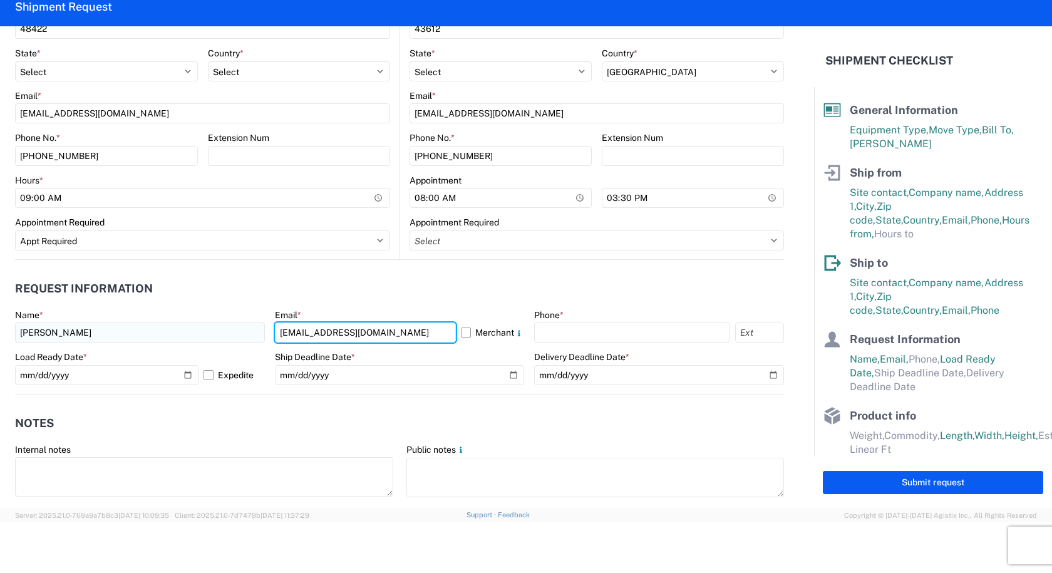
type input "[EMAIL_ADDRESS][DOMAIN_NAME]"
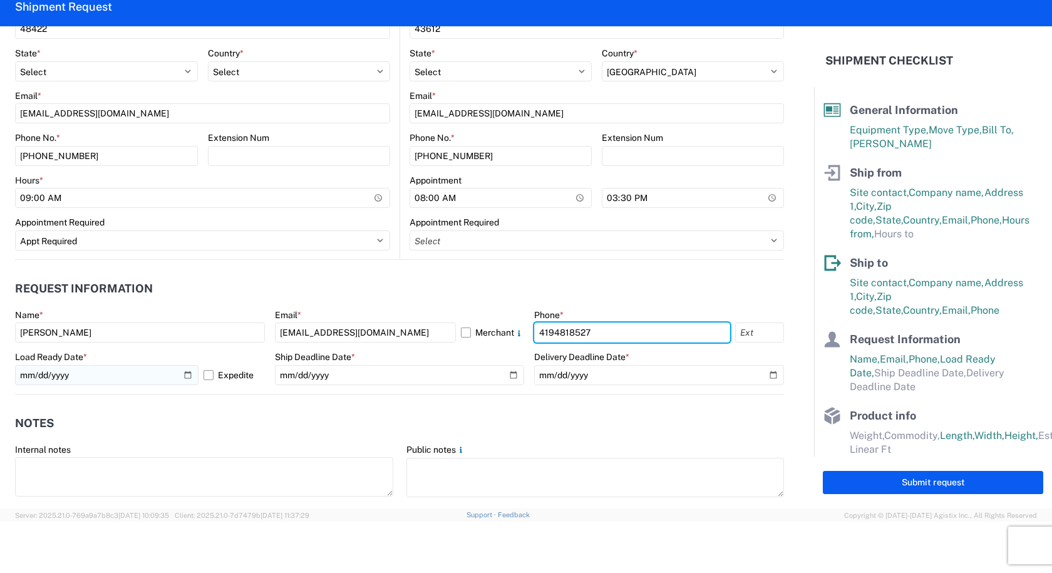
type input "4194818527"
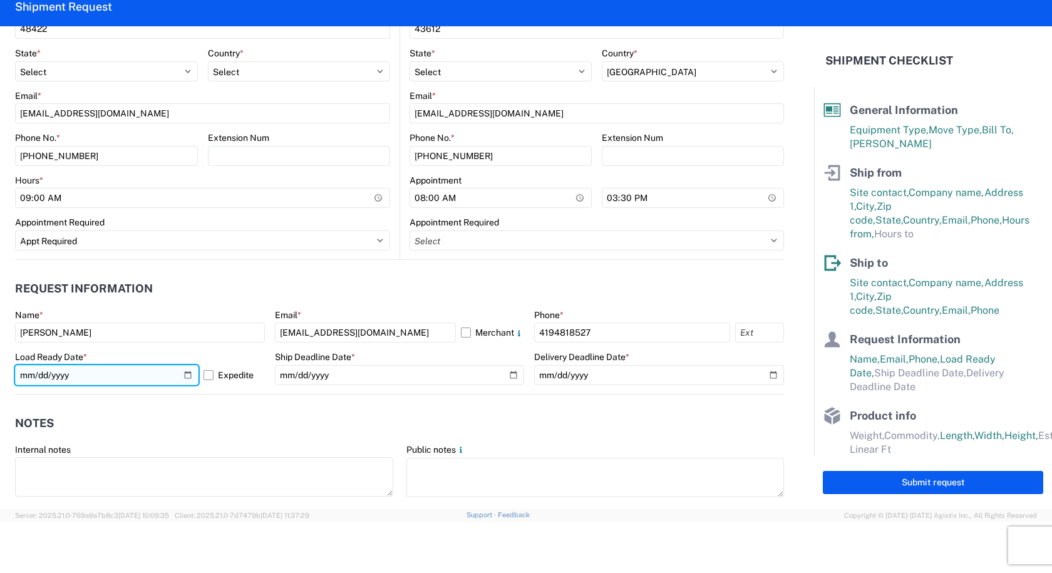
click at [188, 380] on input "[DATE]" at bounding box center [106, 375] width 183 height 20
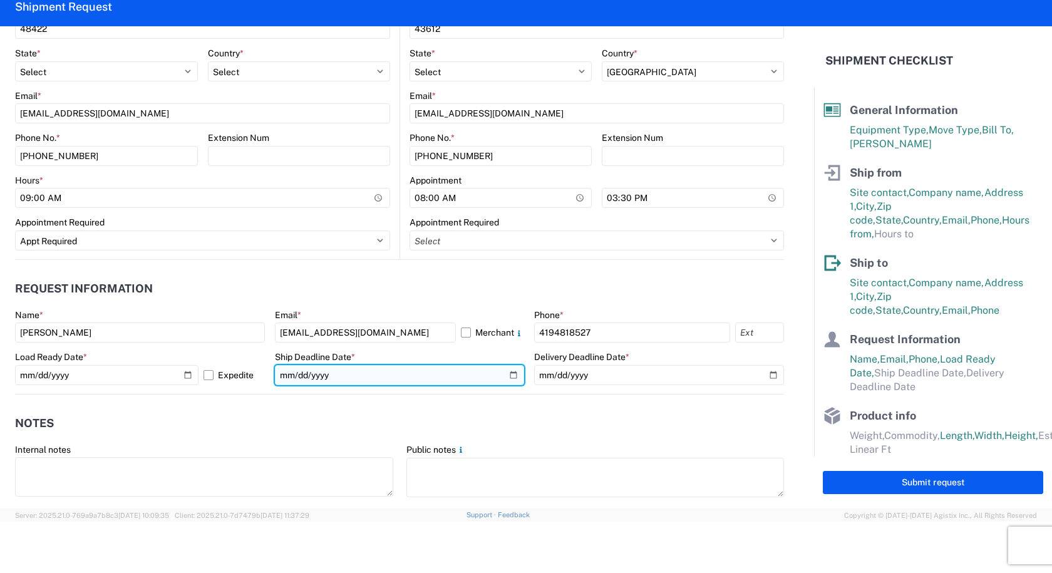
click at [502, 374] on input "date" at bounding box center [400, 375] width 250 height 20
type input "[DATE]"
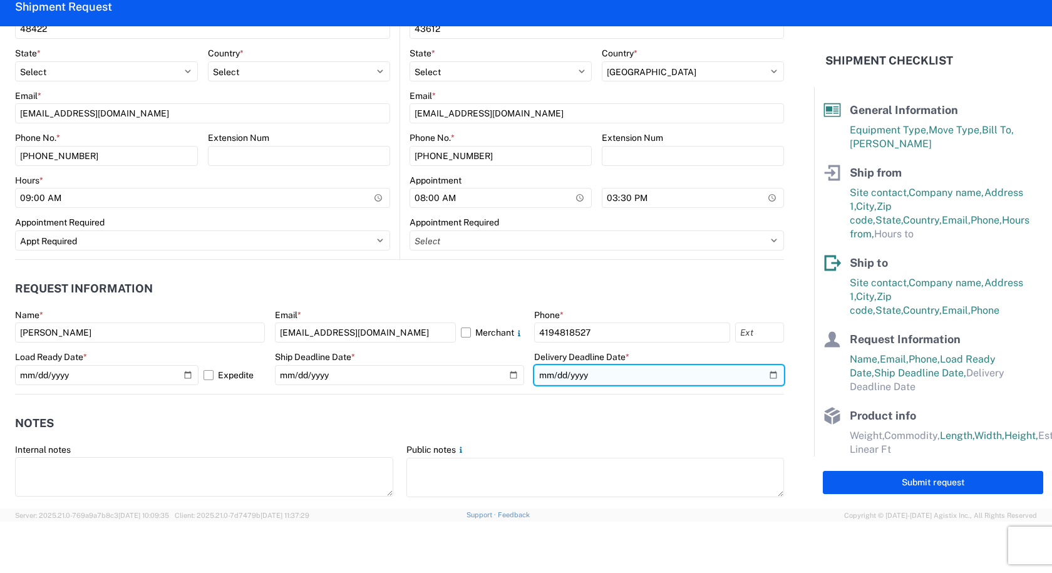
click at [757, 379] on input "date" at bounding box center [659, 375] width 250 height 20
type input "[DATE]"
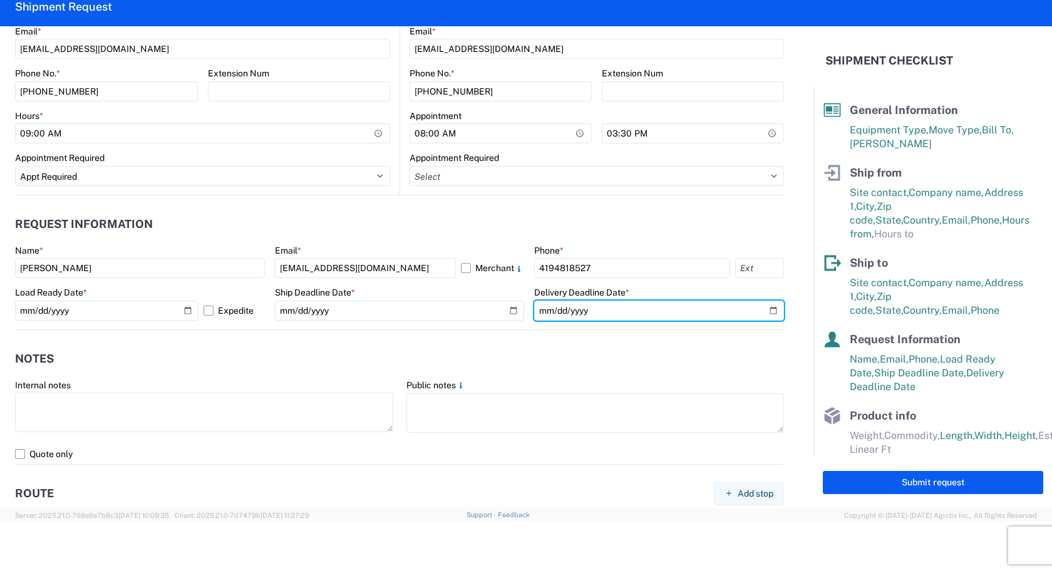
scroll to position [626, 0]
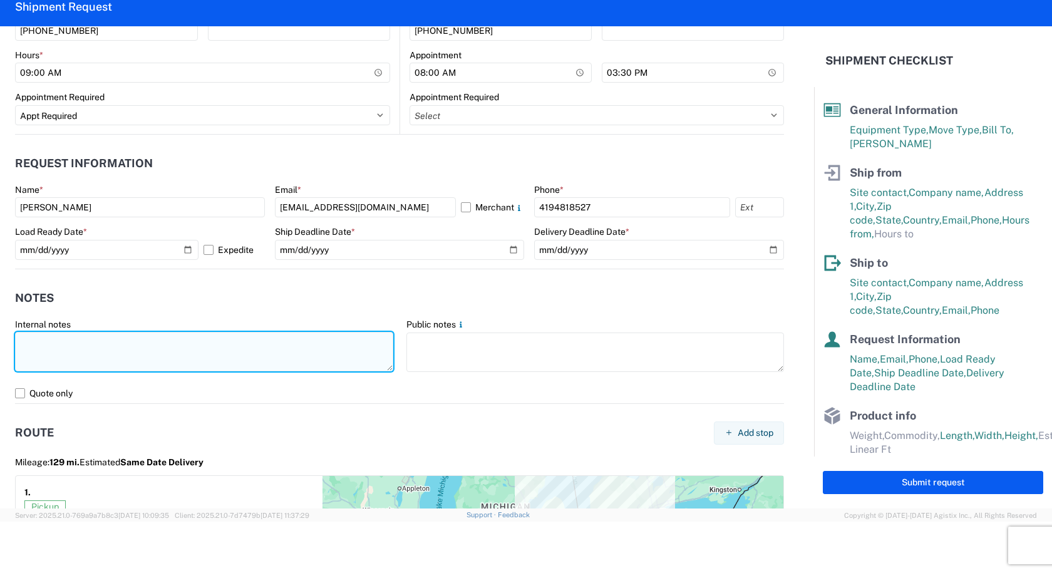
click at [132, 354] on textarea at bounding box center [204, 351] width 378 height 39
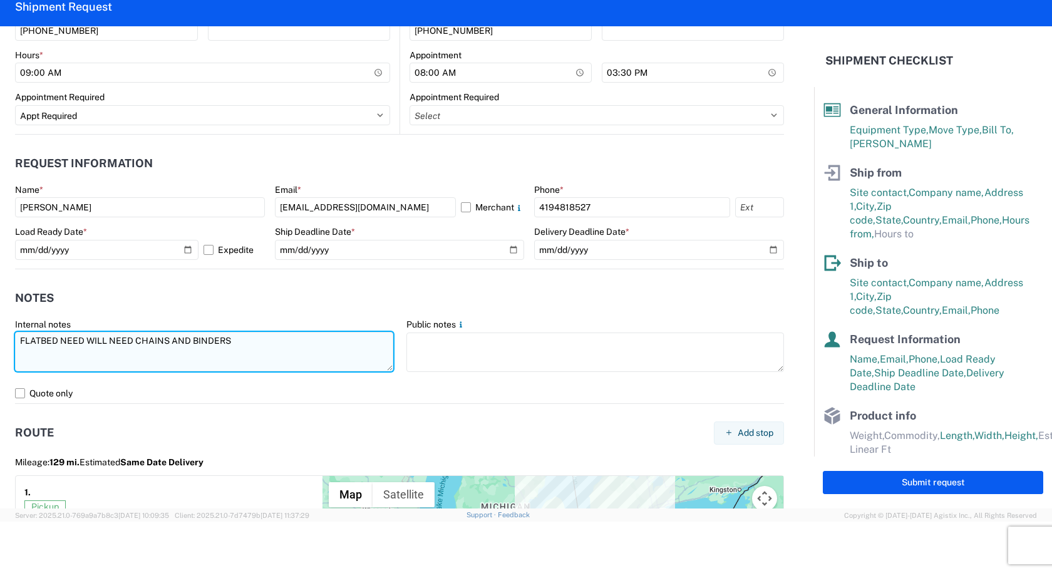
click at [238, 340] on textarea "FLATBED NEED WILL NEED CHAINS AND BINDERS" at bounding box center [204, 351] width 378 height 39
click at [255, 341] on textarea "FLATBED NEED WILL NEED CHAINS AND BINDERS" at bounding box center [204, 351] width 378 height 39
drag, startPoint x: 172, startPoint y: 354, endPoint x: 16, endPoint y: 345, distance: 156.1
click at [16, 345] on textarea "FLATBED NEED WILL NEED CHAINS AND BINDERS Please call [PERSON_NAME] a hour befo…" at bounding box center [204, 351] width 378 height 39
type textarea "FLATBED NEED WILL NEED CHAINS AND BINDERS Please call [PERSON_NAME] a hour befo…"
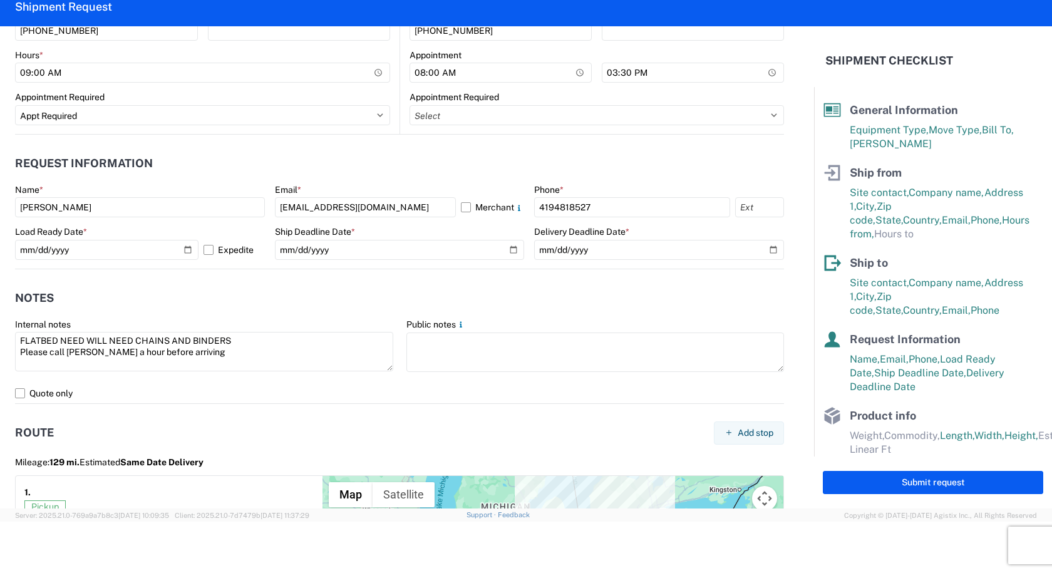
click at [464, 328] on div "Public notes" at bounding box center [595, 324] width 378 height 11
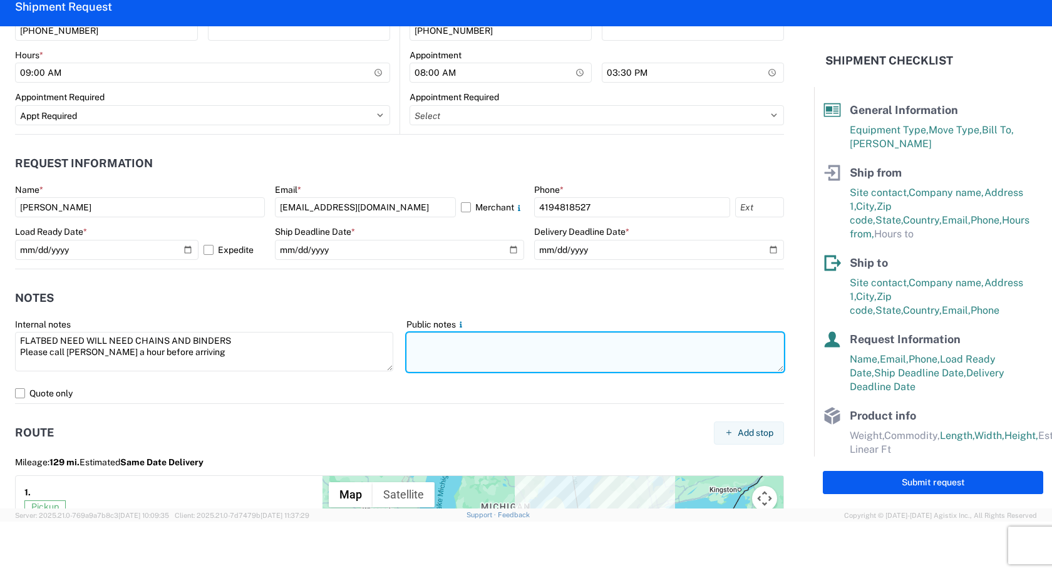
click at [457, 339] on textarea at bounding box center [595, 351] width 378 height 39
paste textarea "FLATBED NEED WILL NEED CHAINS AND BINDERS Please call [PERSON_NAME] a hour befo…"
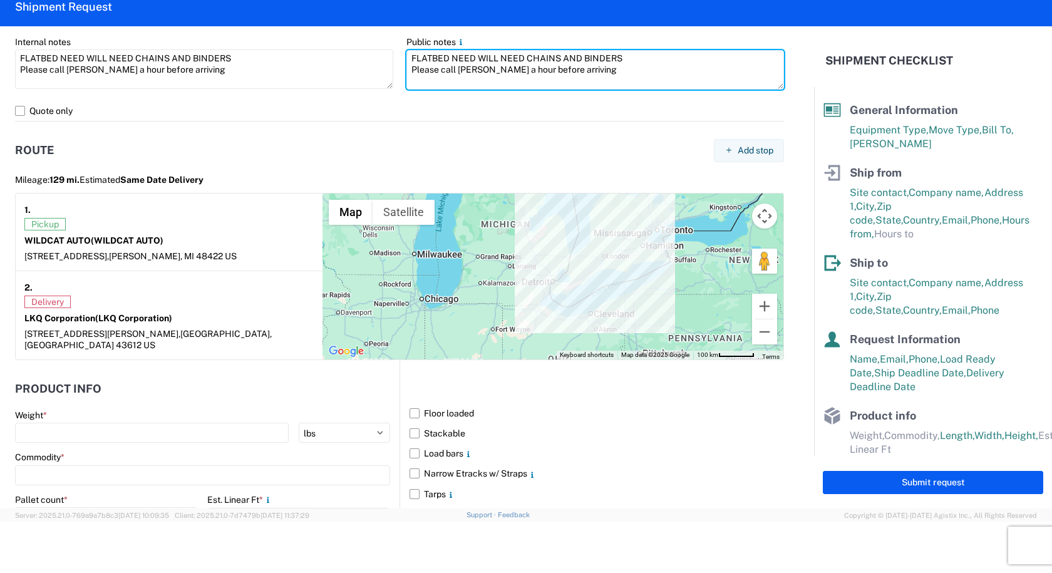
scroll to position [939, 0]
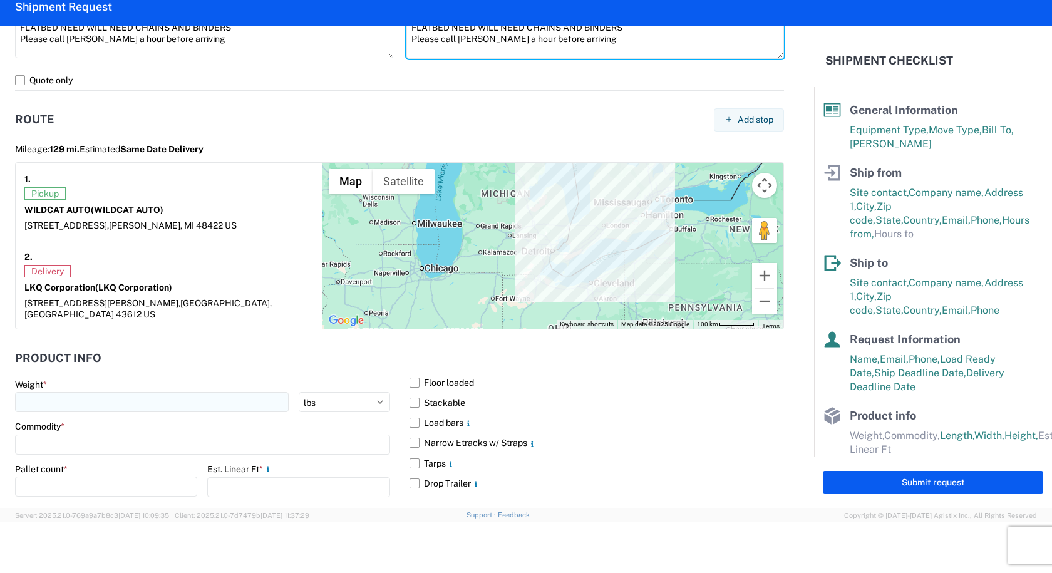
type textarea "FLATBED NEED WILL NEED CHAINS AND BINDERS Please call [PERSON_NAME] a hour befo…"
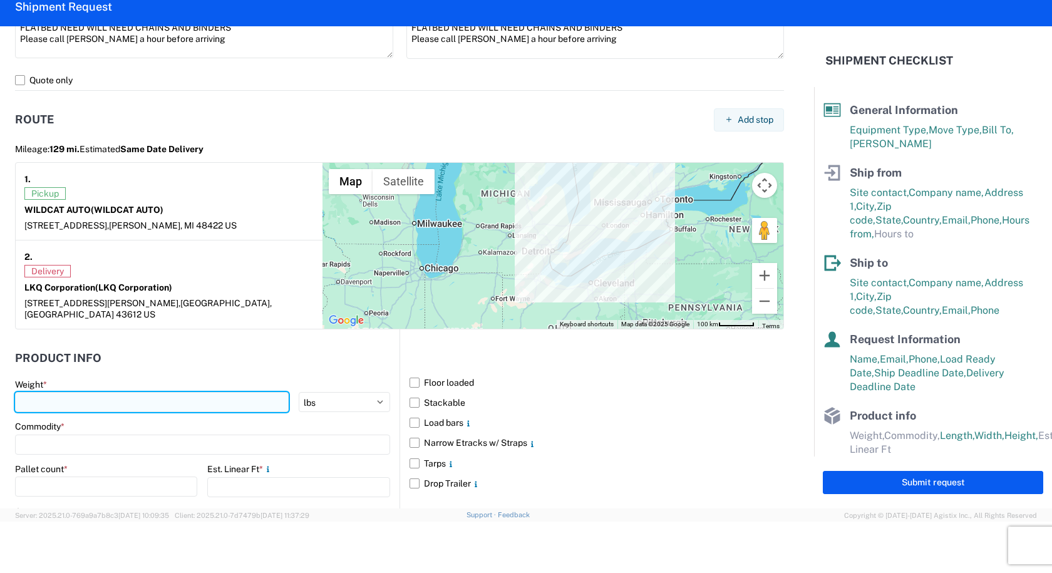
click at [151, 392] on input "number" at bounding box center [152, 402] width 274 height 20
type input "44000"
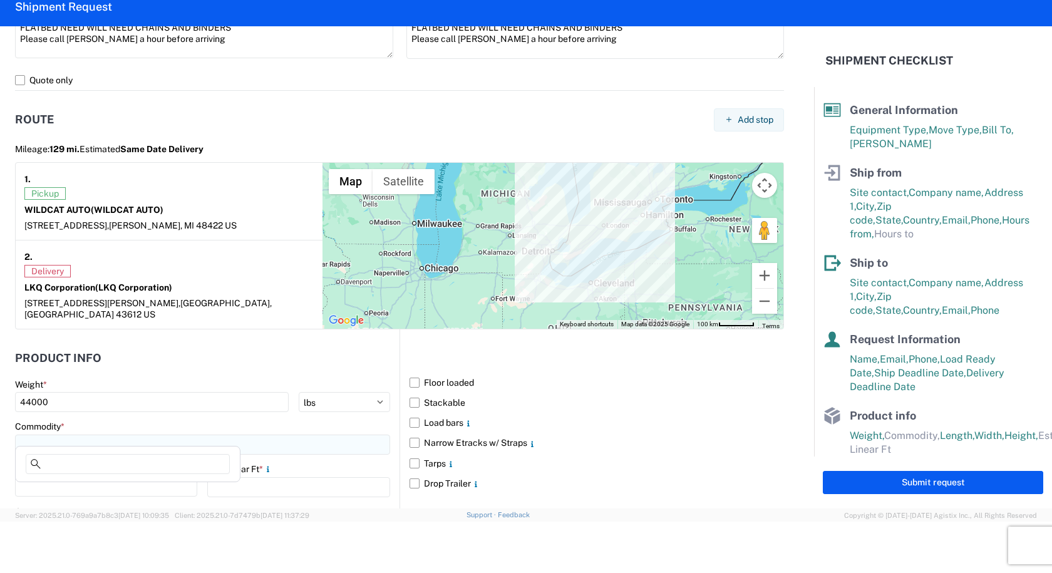
click at [117, 436] on input at bounding box center [202, 444] width 375 height 20
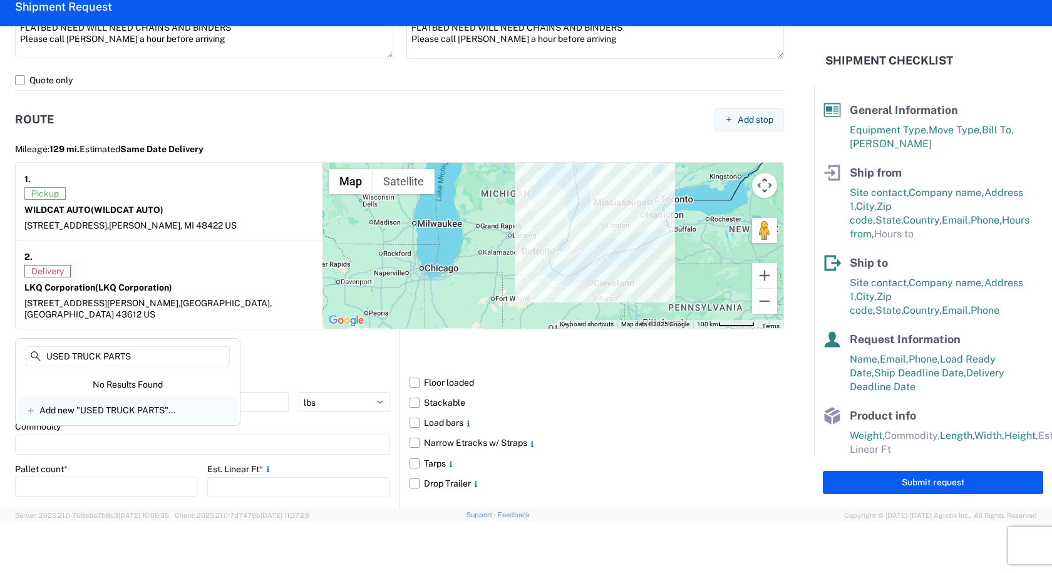
type input "USED TRUCK PARTS"
click at [93, 411] on span "Add new "USED TRUCK PARTS"..." at bounding box center [107, 409] width 136 height 11
type input "USED TRUCK PARTS"
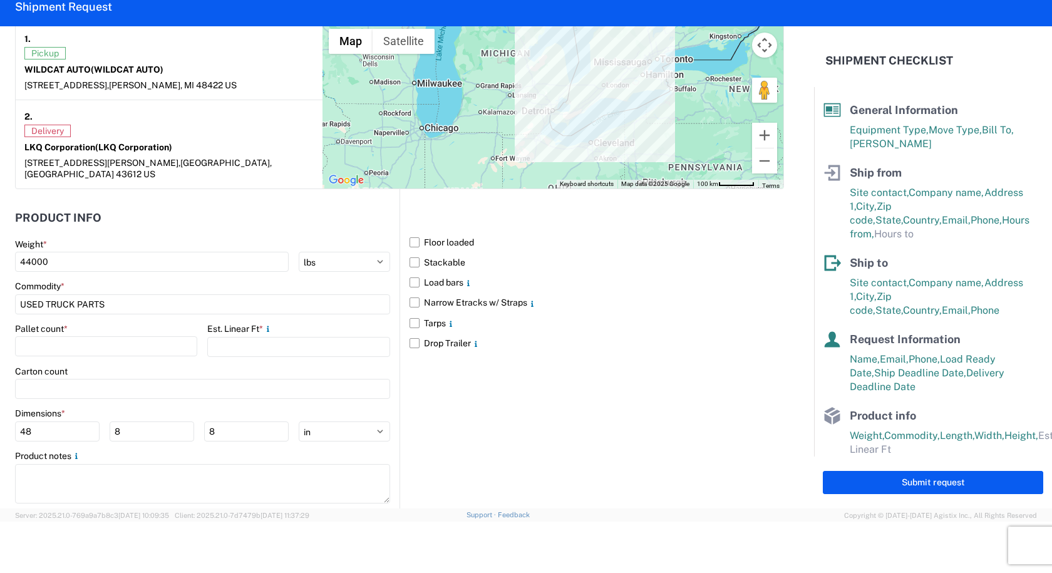
scroll to position [1094, 0]
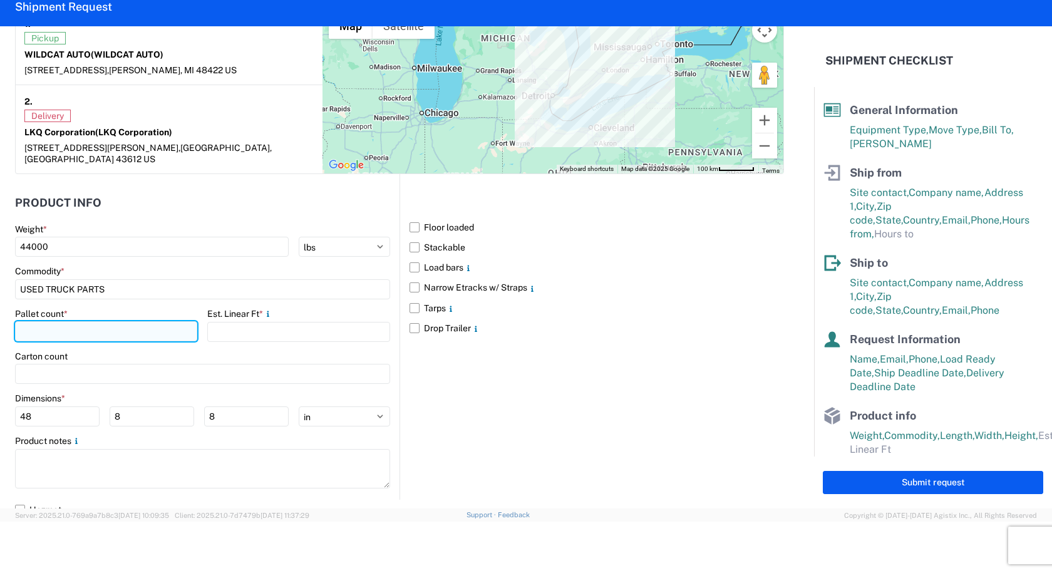
click at [73, 326] on input "number" at bounding box center [106, 331] width 182 height 20
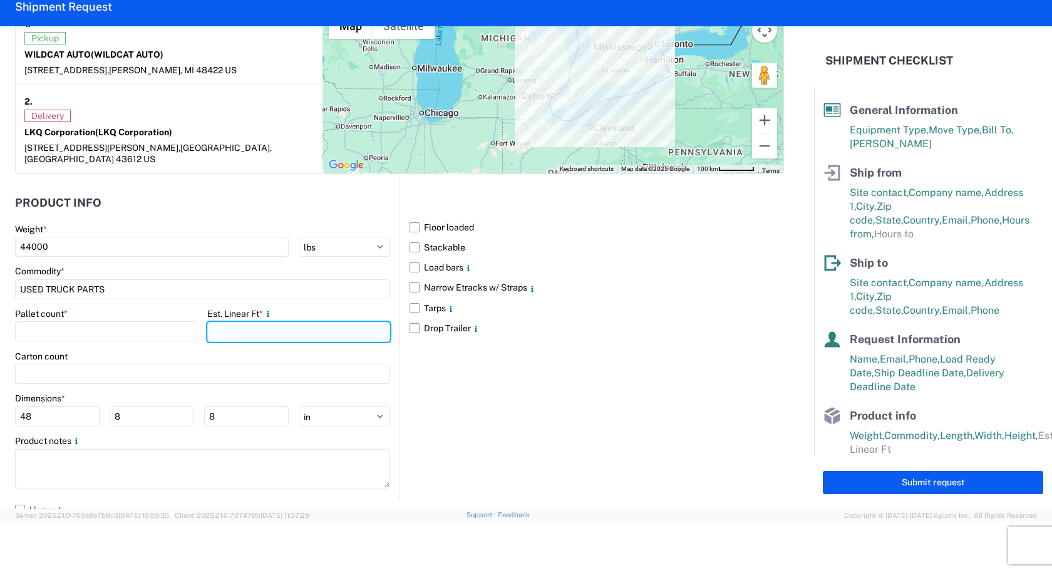
click at [236, 326] on input "number" at bounding box center [298, 332] width 182 height 20
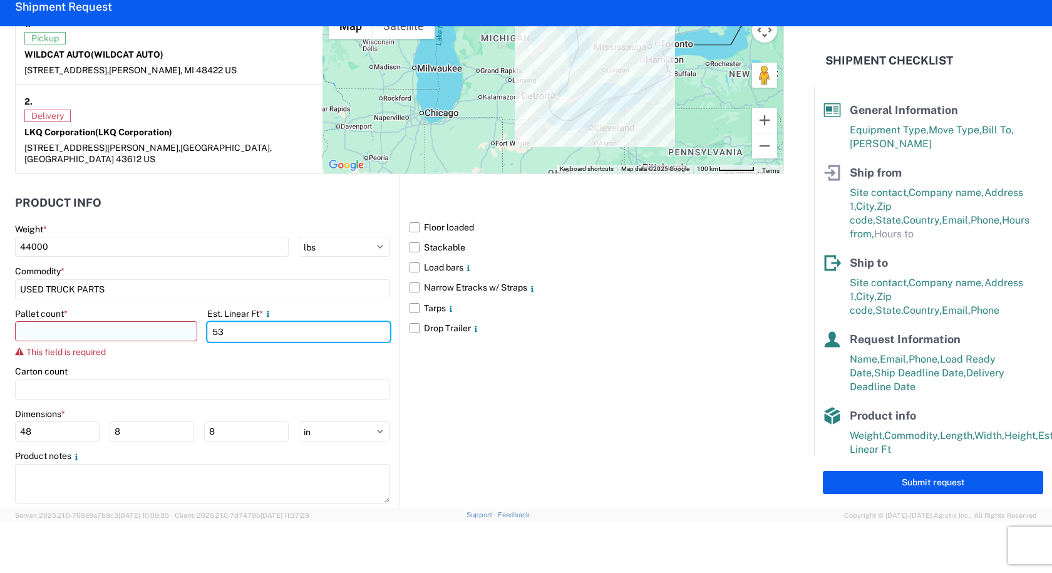
type input "53"
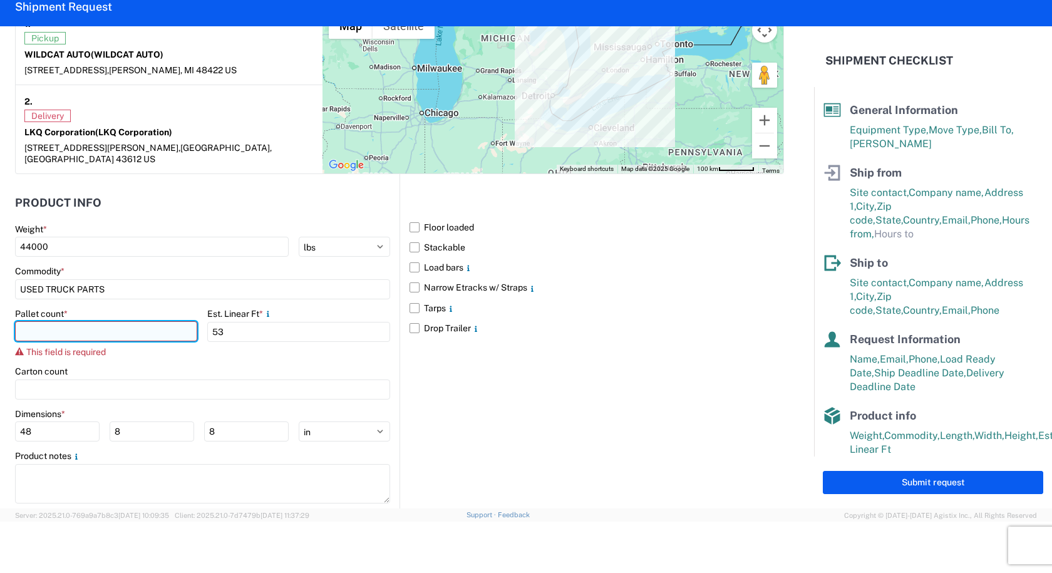
click at [91, 321] on input "number" at bounding box center [106, 331] width 182 height 20
click at [138, 324] on input "number" at bounding box center [106, 331] width 182 height 20
type input "2"
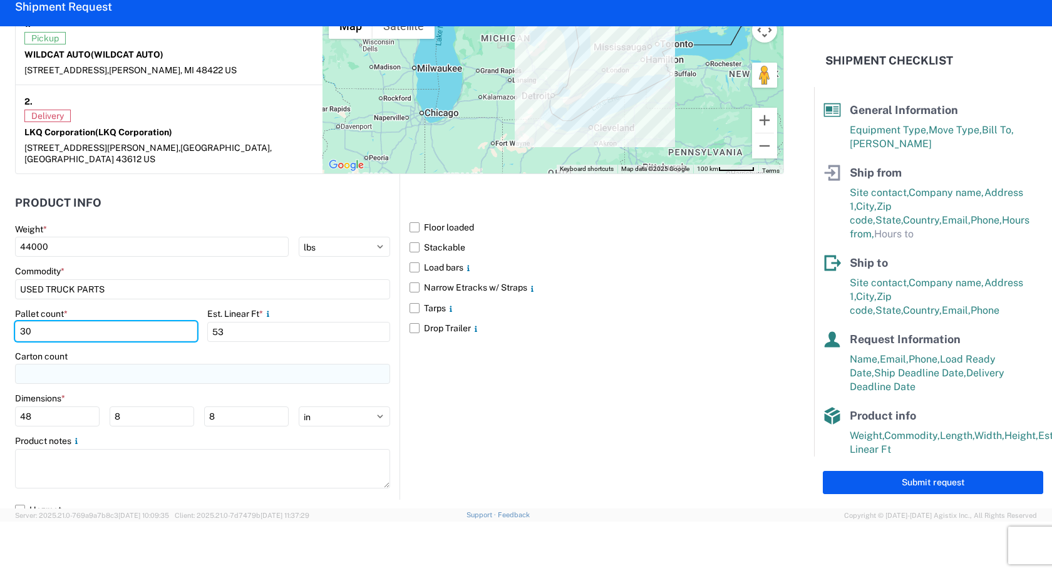
type input "30"
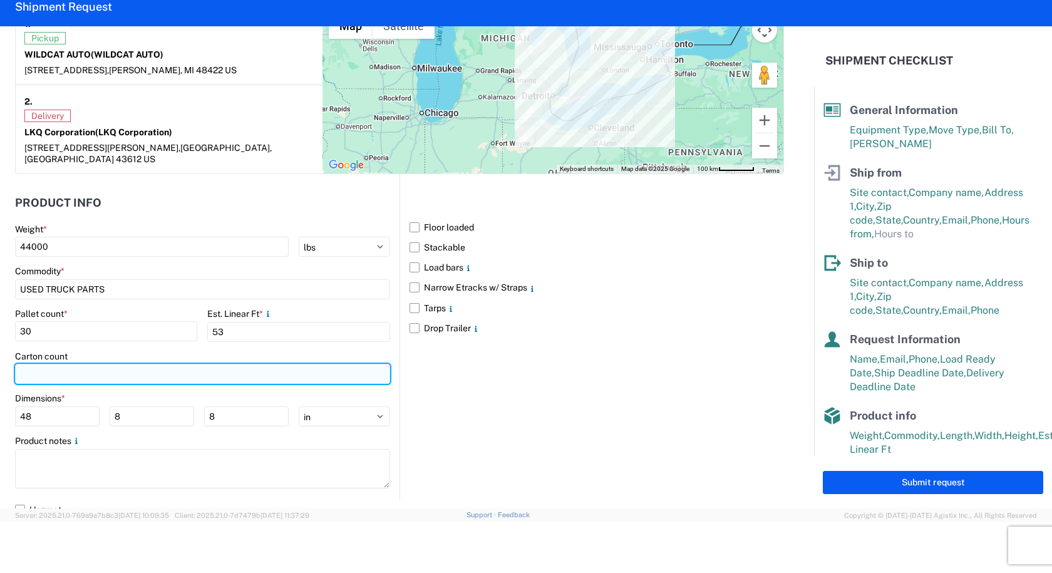
click at [103, 371] on input "number" at bounding box center [202, 374] width 375 height 20
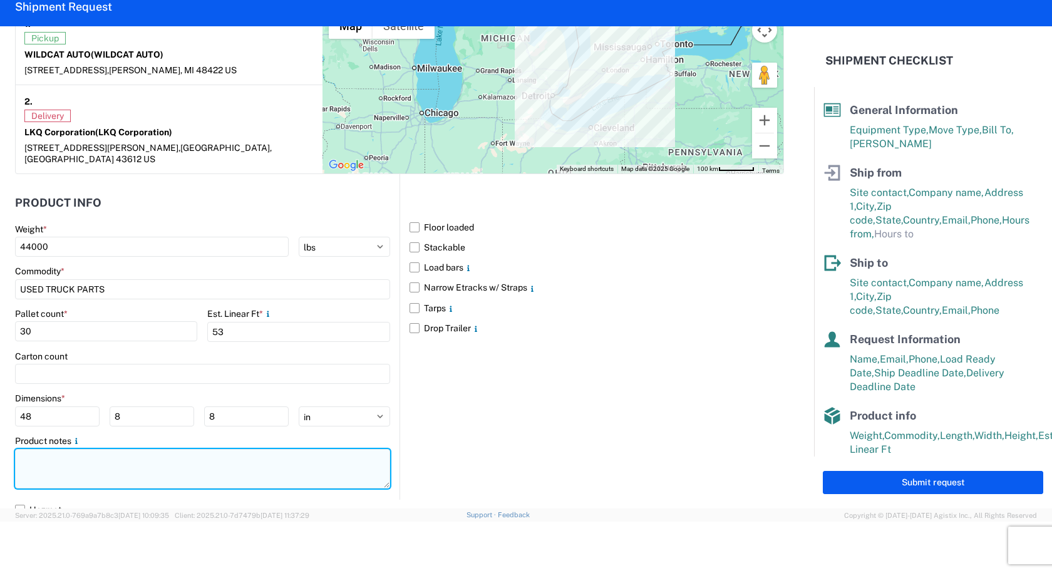
click at [98, 449] on textarea at bounding box center [202, 468] width 375 height 39
paste textarea "FLATBED NEED WILL NEED CHAINS AND BINDERS Please call [PERSON_NAME] a hour befo…"
click at [81, 449] on textarea "FLATBED NEED WILL NEED CHAINS AND BINDERS Please call [PERSON_NAME] a hour befo…" at bounding box center [202, 468] width 375 height 39
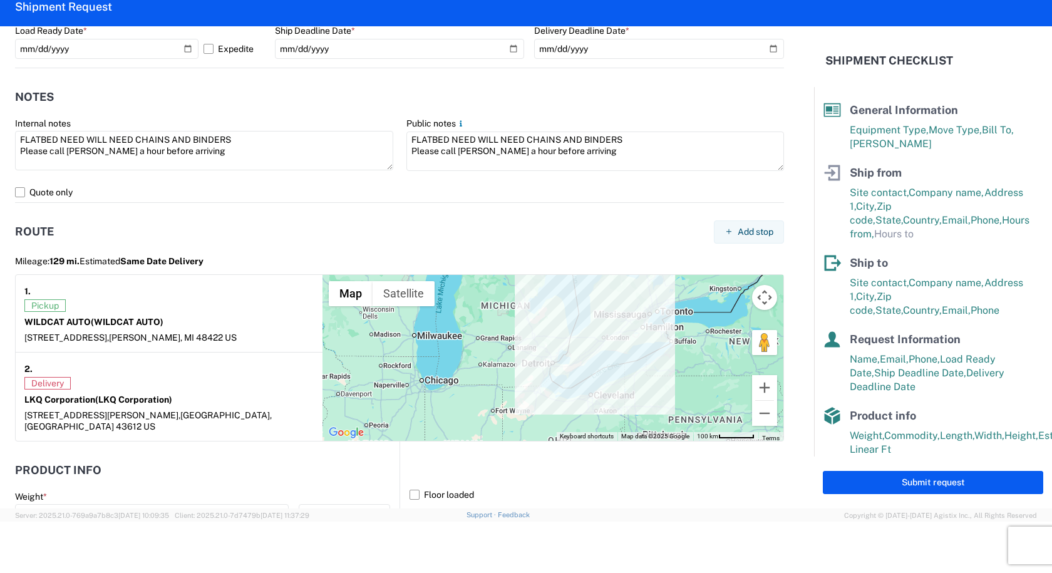
scroll to position [781, 0]
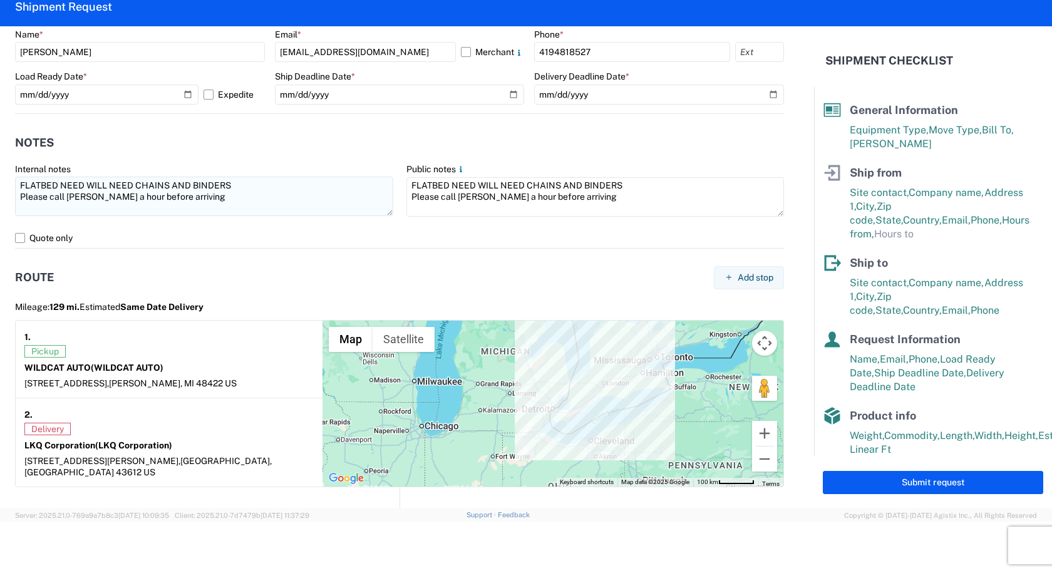
type textarea "FLATBED NEEDED WILL NEED CHAINS AND BINDERS Please call [PERSON_NAME] a hour be…"
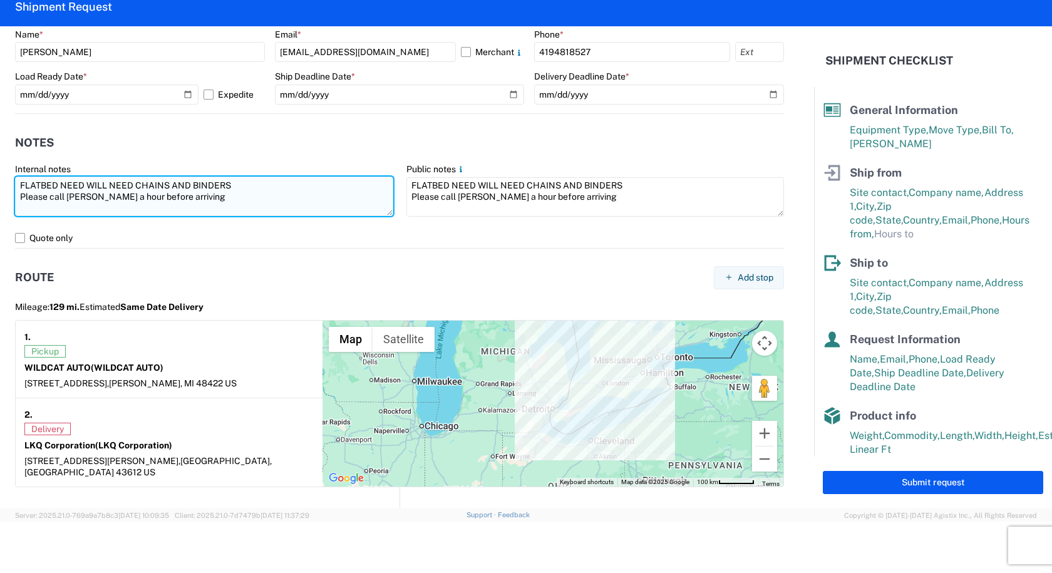
click at [85, 185] on textarea "FLATBED NEED WILL NEED CHAINS AND BINDERS Please call [PERSON_NAME] a hour befo…" at bounding box center [204, 196] width 378 height 39
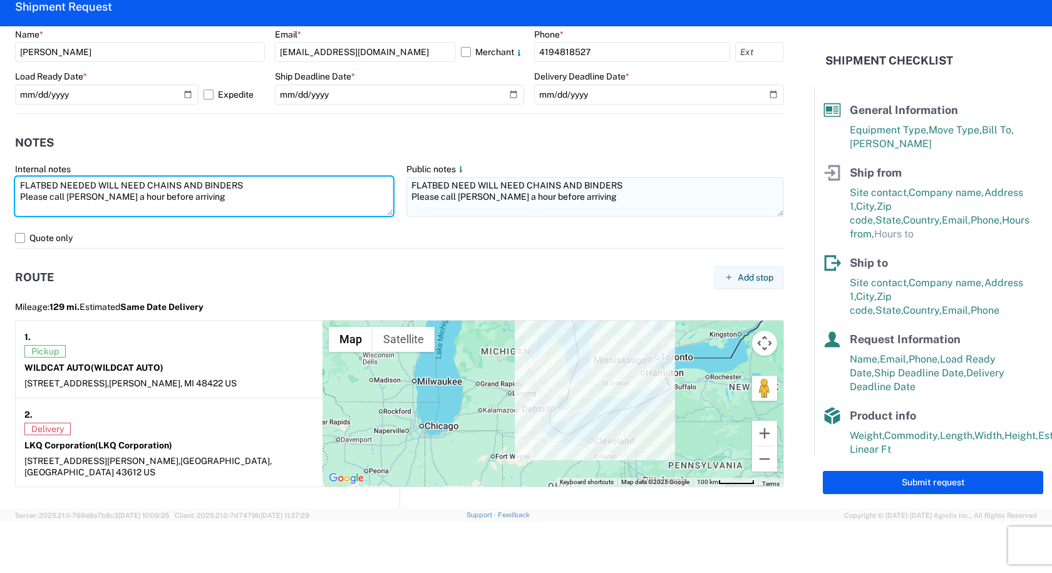
type textarea "FLATBED NEEDED WILL NEED CHAINS AND BINDERS Please call [PERSON_NAME] a hour be…"
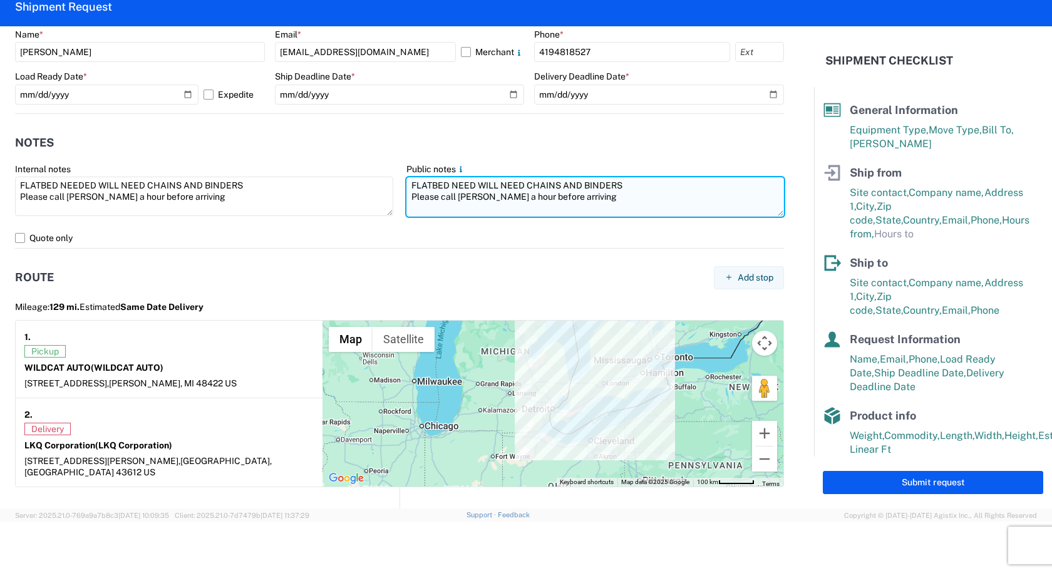
click at [471, 190] on textarea "FLATBED NEED WILL NEED CHAINS AND BINDERS Please call [PERSON_NAME] a hour befo…" at bounding box center [595, 196] width 378 height 39
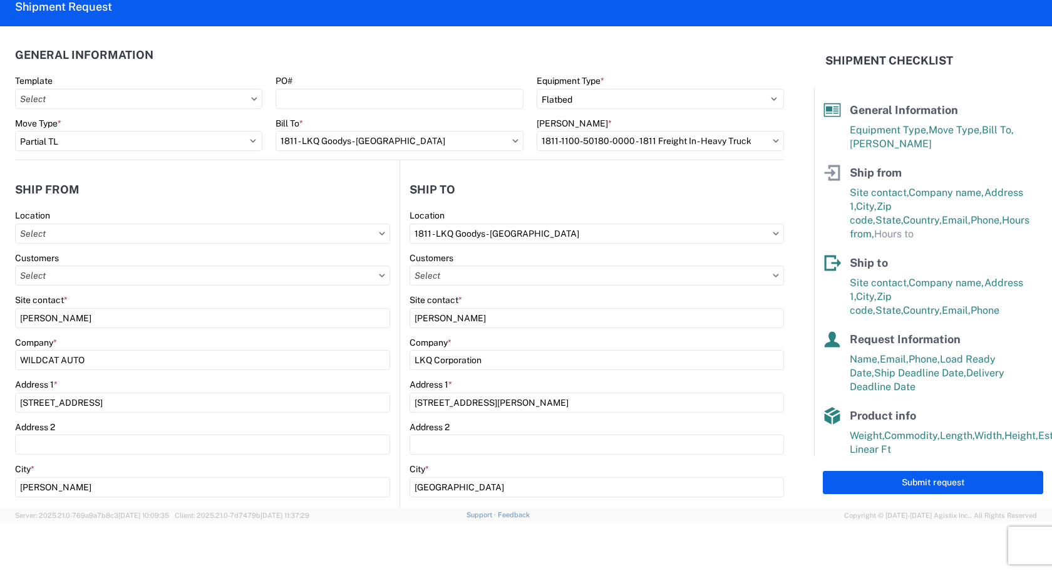
scroll to position [0, 0]
type textarea "FLATBED NEEDED WILL NEED CHAINS AND BINDERS Please call [PERSON_NAME] a hour be…"
click at [247, 100] on input "text" at bounding box center [138, 100] width 247 height 20
click at [277, 171] on agx-shipment-stop-widget-v2 "Ship from Location Customers Site contact * [PERSON_NAME] Company * WILDCAT AUT…" at bounding box center [207, 461] width 384 height 600
click at [898, 481] on button "Submit request" at bounding box center [933, 482] width 220 height 23
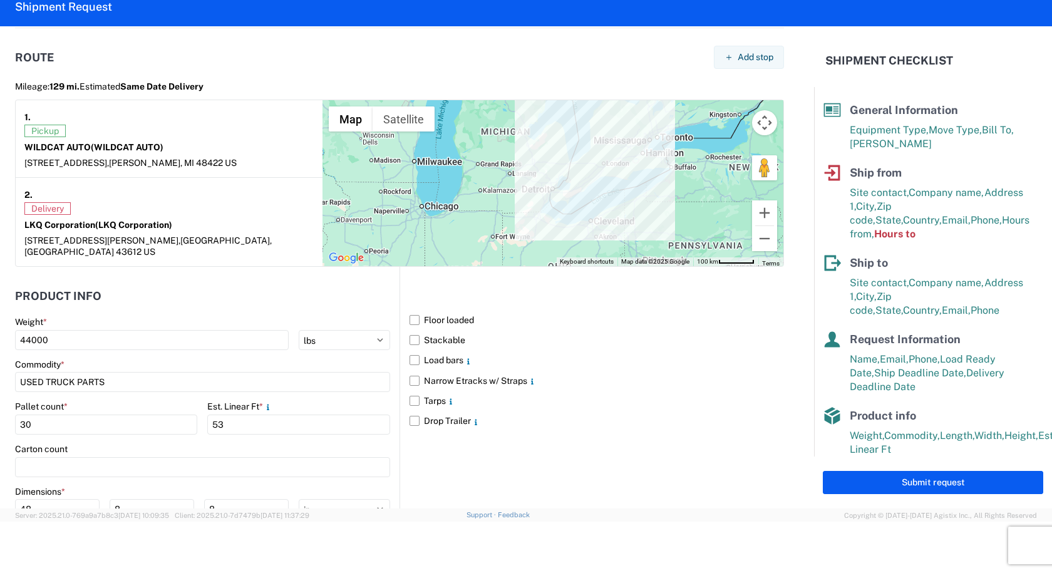
scroll to position [1094, 0]
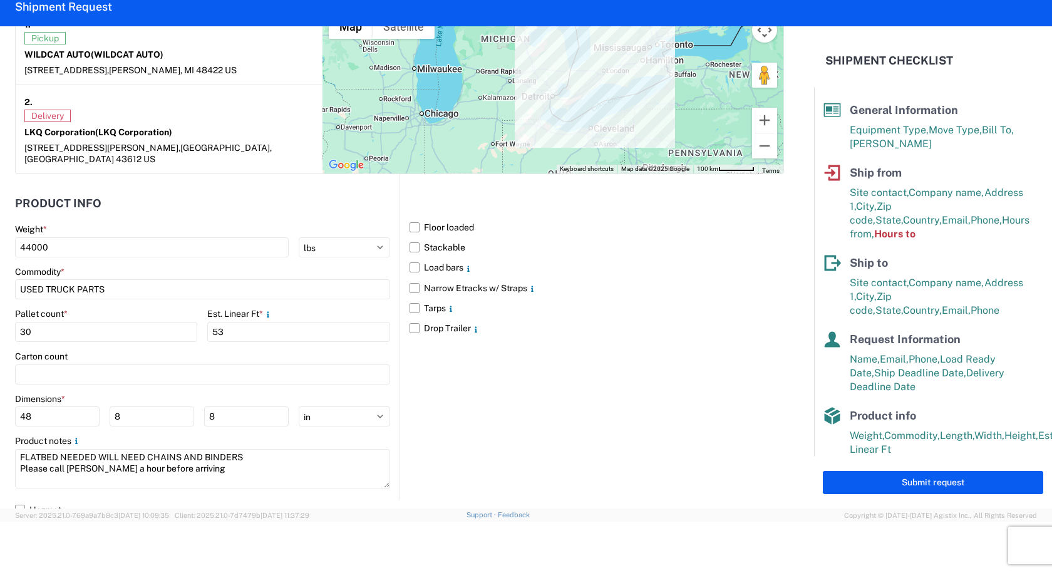
click at [915, 228] on span "Hours to" at bounding box center [894, 234] width 41 height 12
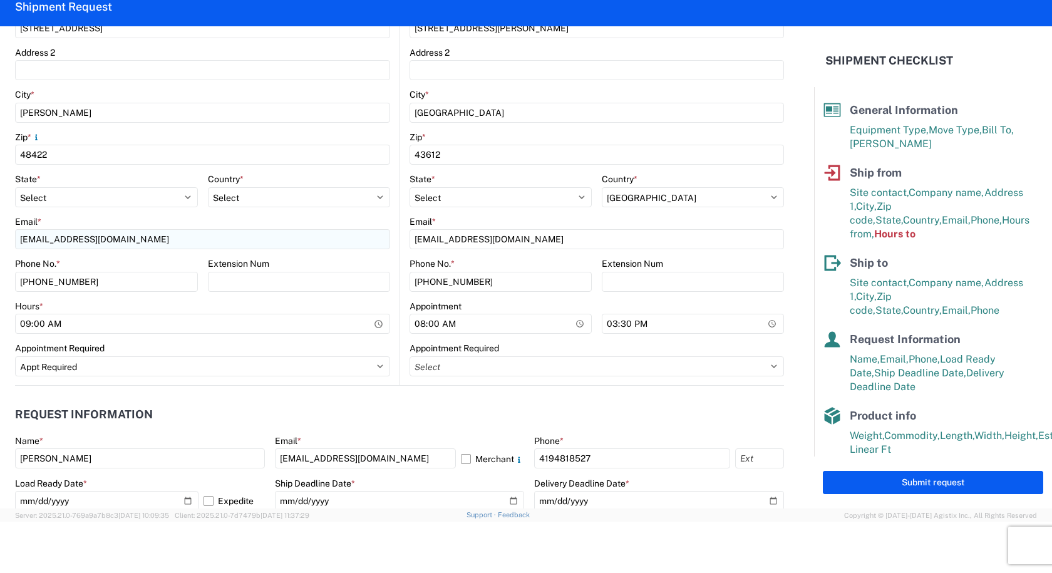
scroll to position [376, 0]
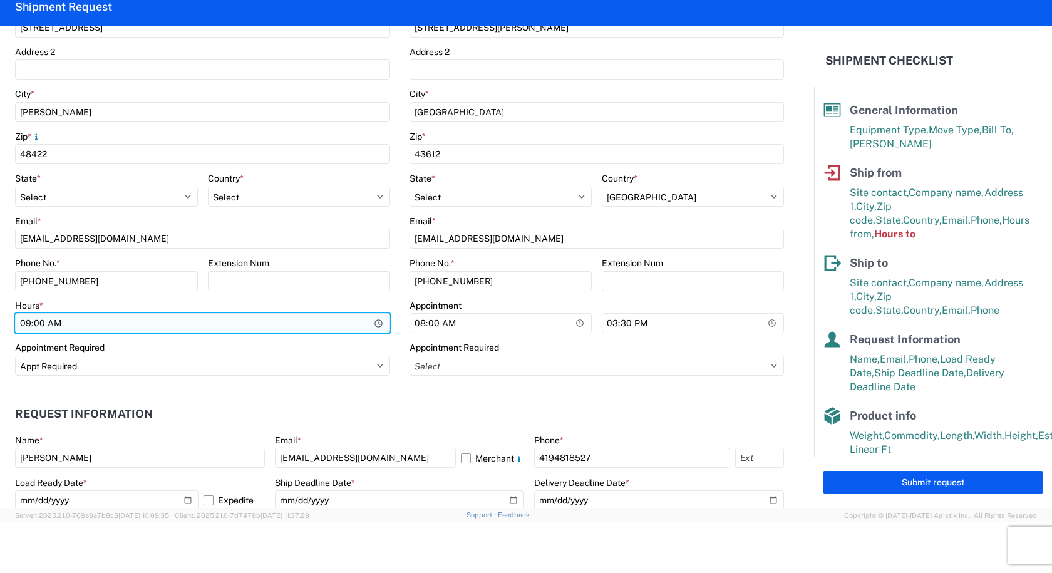
click at [361, 329] on input "09:00" at bounding box center [202, 323] width 375 height 20
click at [376, 329] on input "09:00" at bounding box center [202, 323] width 375 height 20
click at [372, 326] on input "09:00" at bounding box center [202, 323] width 375 height 20
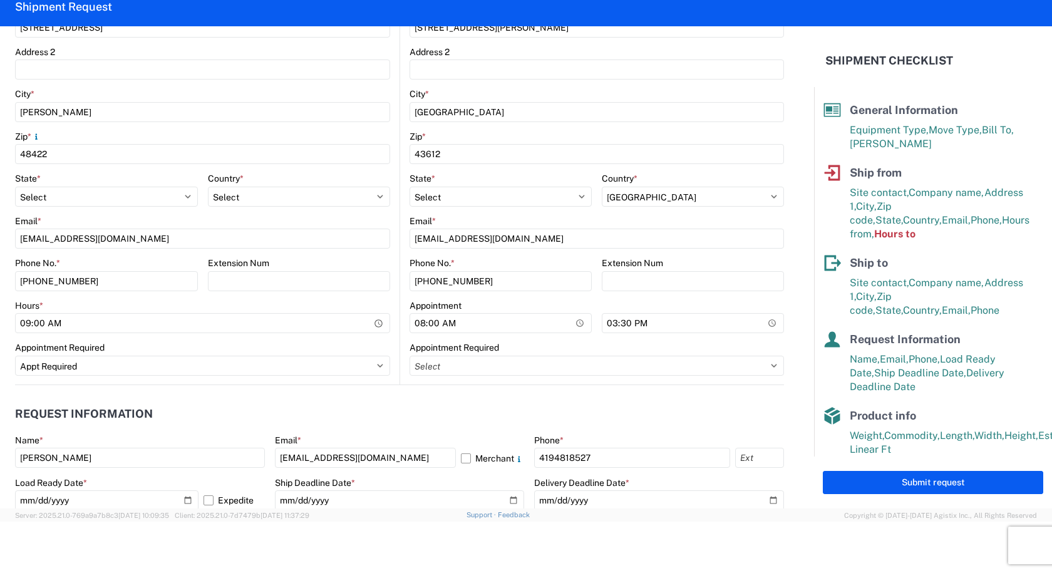
click at [357, 378] on agx-form-control-wrapper-v2 "Appointment Required Select Appt Required Appt Not Required Appt - First availa…" at bounding box center [202, 363] width 375 height 43
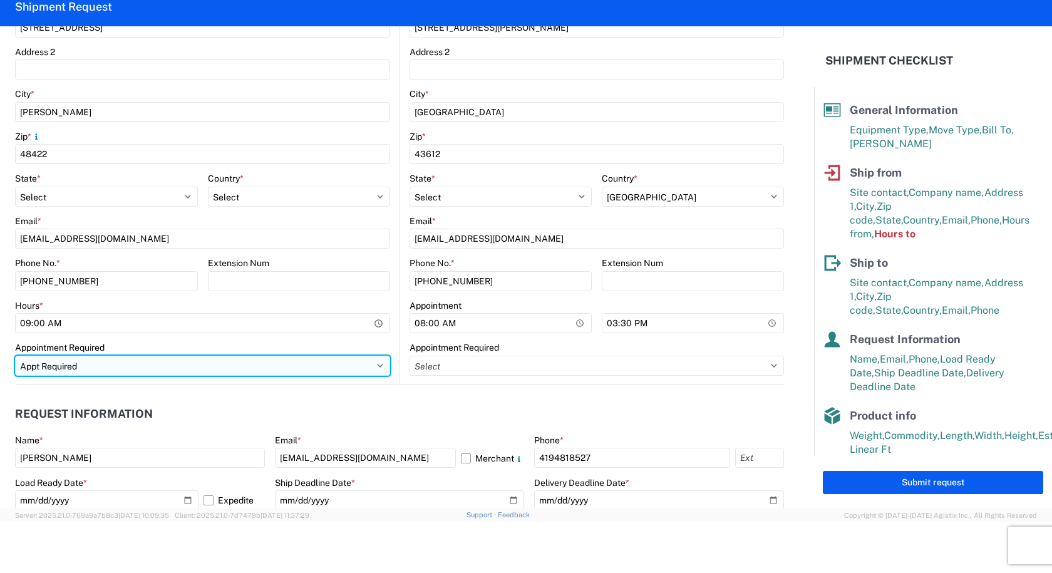
click at [351, 372] on select "Select Appt Required Appt Not Required Appt - First available" at bounding box center [202, 366] width 375 height 20
select select
click at [15, 371] on select "Select Appt Required Appt Not Required Appt - First available" at bounding box center [202, 366] width 375 height 20
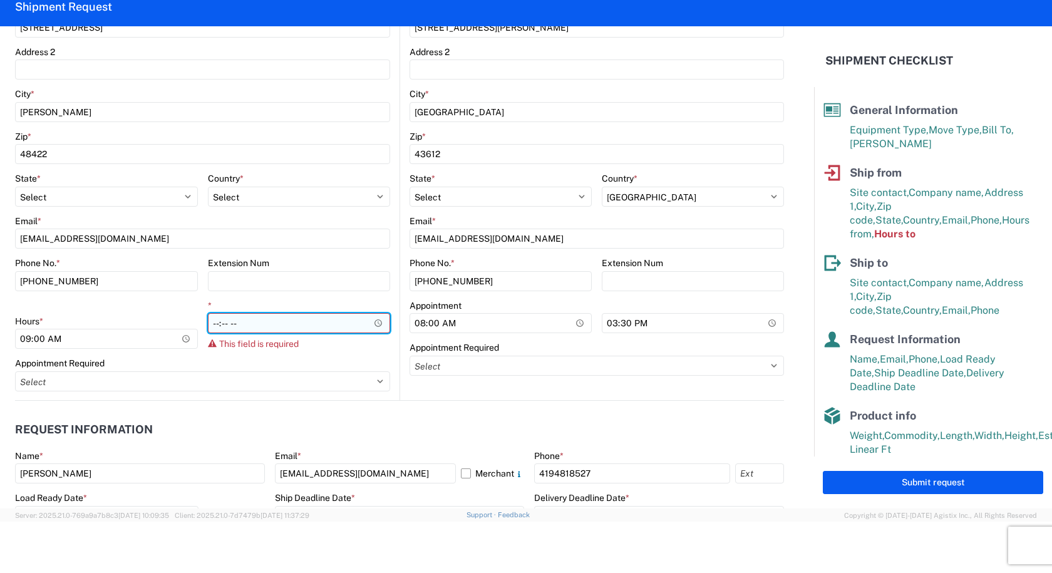
click at [376, 322] on input "*" at bounding box center [299, 323] width 183 height 20
click at [334, 422] on header "Request Information" at bounding box center [399, 430] width 769 height 28
click at [312, 332] on input "*" at bounding box center [299, 323] width 183 height 20
drag, startPoint x: 356, startPoint y: 331, endPoint x: 369, endPoint y: 327, distance: 13.7
click at [369, 327] on input "*" at bounding box center [299, 323] width 183 height 20
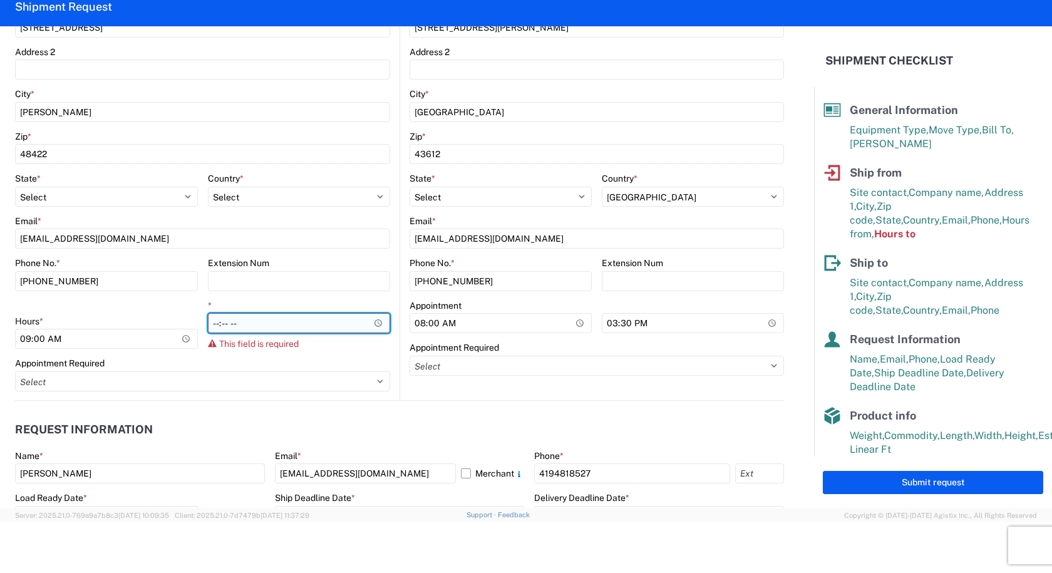
click at [372, 326] on input "*" at bounding box center [299, 323] width 183 height 20
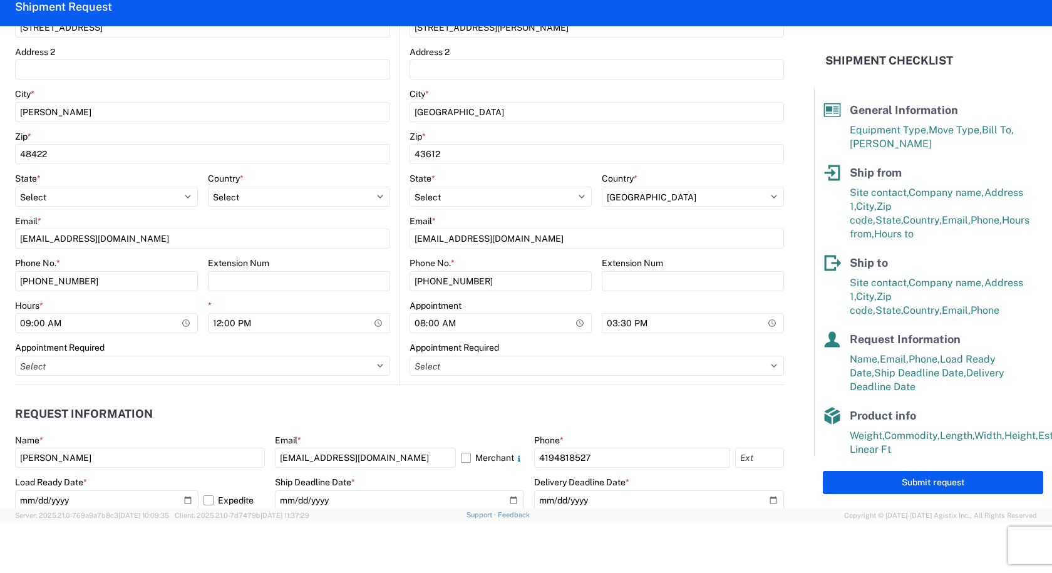
type input "12:00"
click at [366, 413] on header "Request Information" at bounding box center [399, 414] width 769 height 28
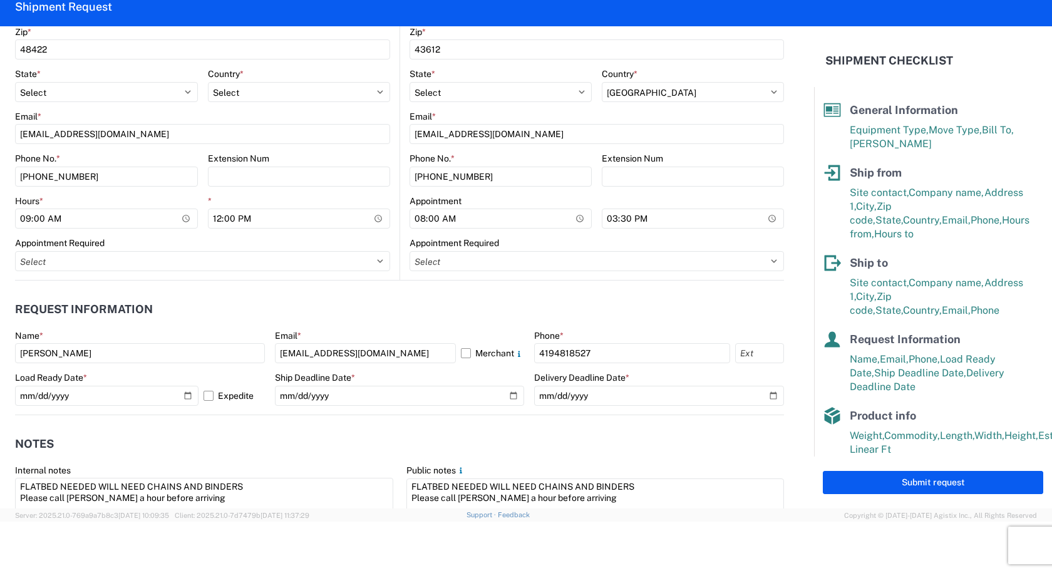
scroll to position [501, 0]
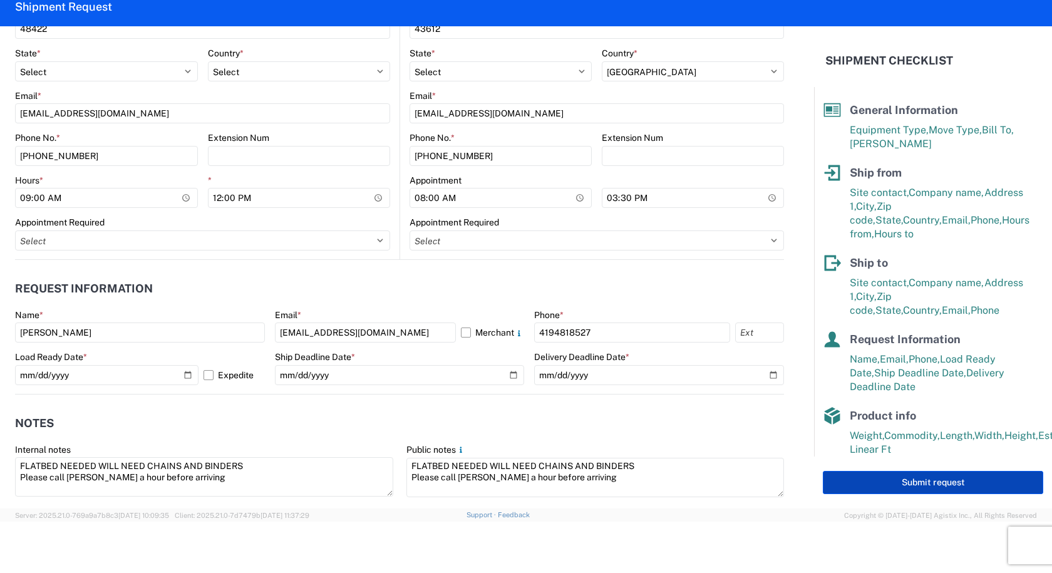
click at [854, 485] on button "Submit request" at bounding box center [933, 482] width 220 height 23
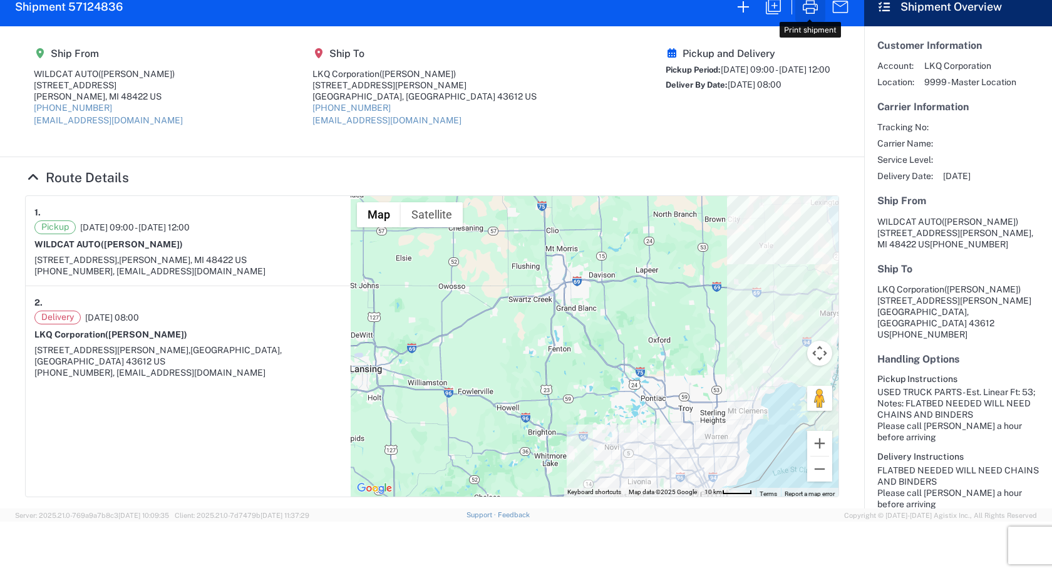
click at [823, 15] on button "button" at bounding box center [810, 7] width 30 height 30
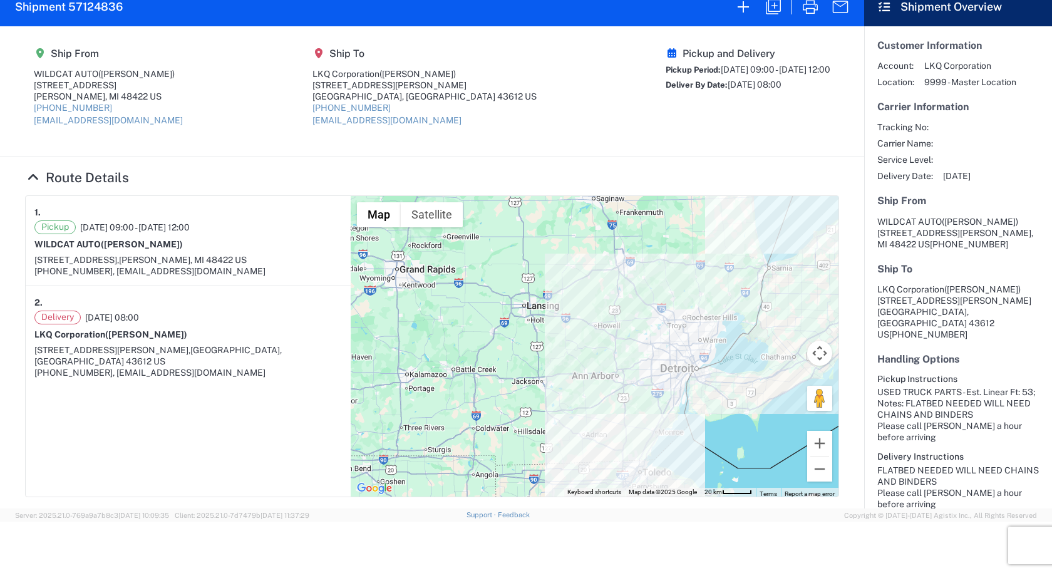
drag, startPoint x: 680, startPoint y: 428, endPoint x: 675, endPoint y: 349, distance: 79.1
click at [675, 349] on div at bounding box center [595, 346] width 488 height 300
